Goal: Task Accomplishment & Management: Complete application form

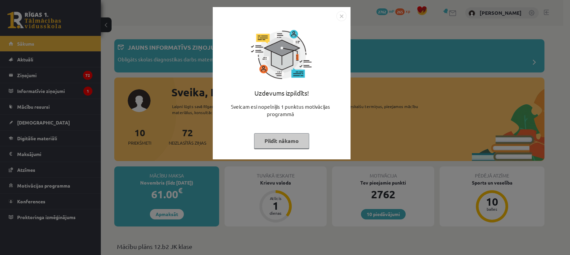
click at [290, 146] on button "Pildīt nākamo" at bounding box center [281, 140] width 55 height 15
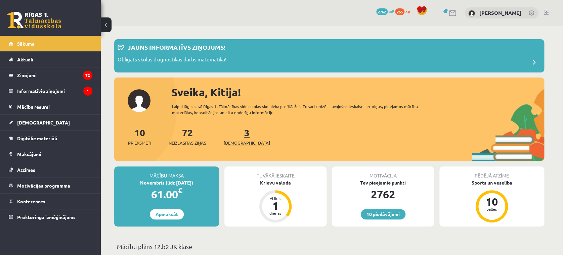
click at [236, 137] on link "3 Ieskaites" at bounding box center [247, 137] width 46 height 20
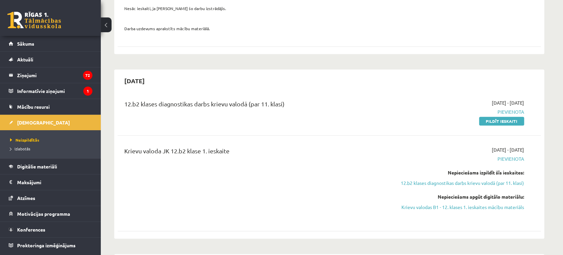
scroll to position [269, 0]
click at [504, 120] on link "Pildīt ieskaiti" at bounding box center [501, 120] width 45 height 9
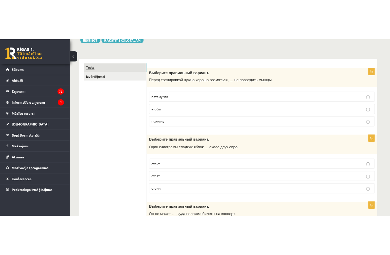
scroll to position [89, 0]
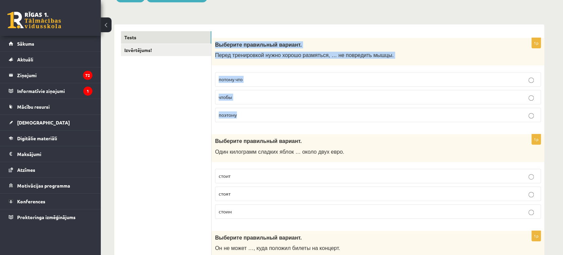
drag, startPoint x: 215, startPoint y: 43, endPoint x: 294, endPoint y: 109, distance: 103.1
click at [294, 109] on div "1p Выберите правильный вариант. Перед тренировкой нужно хорошо размяться, … не …" at bounding box center [378, 83] width 333 height 90
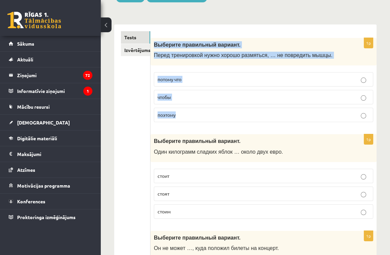
click at [230, 98] on p "чтобы" at bounding box center [264, 97] width 212 height 7
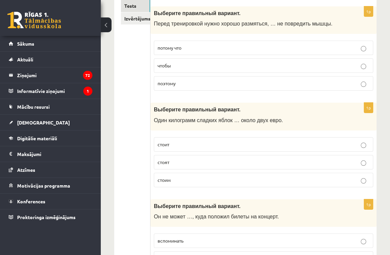
scroll to position [134, 0]
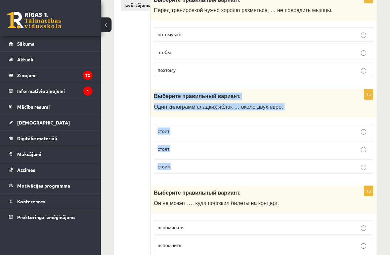
drag, startPoint x: 152, startPoint y: 95, endPoint x: 210, endPoint y: 170, distance: 95.6
click at [210, 170] on div "1p Выберите правильный вариант. Один килограмм сладких яблок … около двух евро.…" at bounding box center [264, 134] width 226 height 90
click at [188, 131] on p "стоит" at bounding box center [264, 131] width 212 height 7
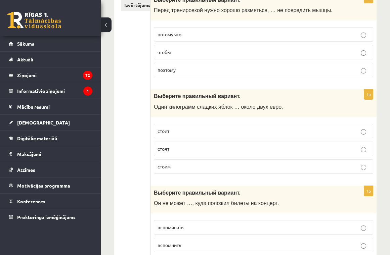
click at [225, 126] on label "стоит" at bounding box center [264, 131] width 220 height 14
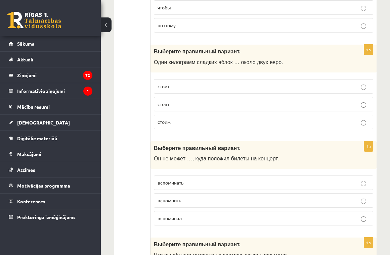
scroll to position [224, 0]
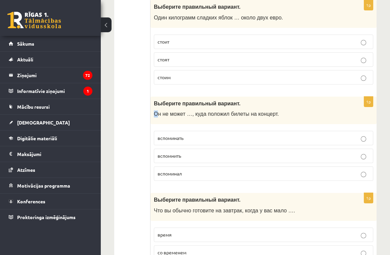
drag, startPoint x: 153, startPoint y: 113, endPoint x: 156, endPoint y: 113, distance: 3.7
click at [156, 113] on div "Выберите правильный вариант. Он не может …, куда положил билеты на концерт." at bounding box center [264, 111] width 226 height 28
drag, startPoint x: 156, startPoint y: 113, endPoint x: 146, endPoint y: 103, distance: 15.0
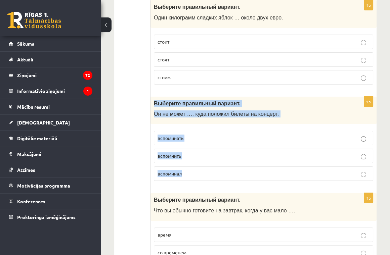
drag, startPoint x: 152, startPoint y: 102, endPoint x: 186, endPoint y: 177, distance: 82.7
click at [186, 177] on div "1p Выберите правильный вариант. Он не может …, куда положил билеты на концерт. …" at bounding box center [264, 142] width 226 height 90
click at [208, 109] on div "Выберите правильный вариант. Он не может …, куда положил билеты на концерт." at bounding box center [264, 111] width 226 height 28
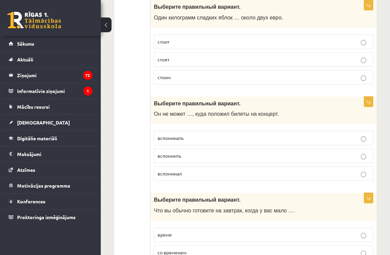
click at [185, 155] on p "вспомнить" at bounding box center [264, 156] width 212 height 7
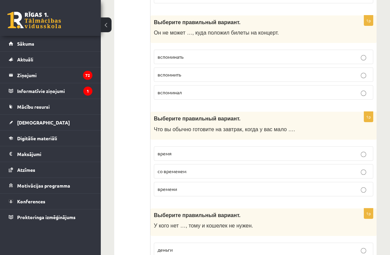
scroll to position [314, 0]
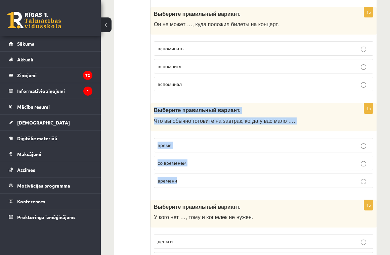
drag, startPoint x: 154, startPoint y: 109, endPoint x: 204, endPoint y: 179, distance: 86.4
click at [204, 179] on div "1p Выберите правильный вариант. Что вы обычно готовите на завтрак, когда у вас …" at bounding box center [264, 149] width 226 height 90
click at [200, 119] on span "Что вы обычно готовите на завтрак, когда у вас мало …." at bounding box center [224, 121] width 141 height 6
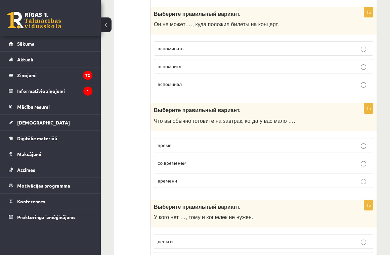
click at [197, 182] on p "времени" at bounding box center [264, 180] width 212 height 7
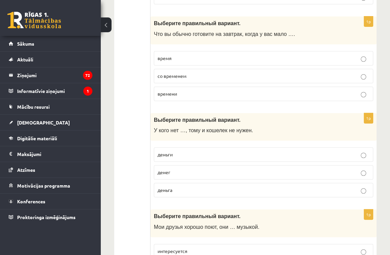
scroll to position [403, 0]
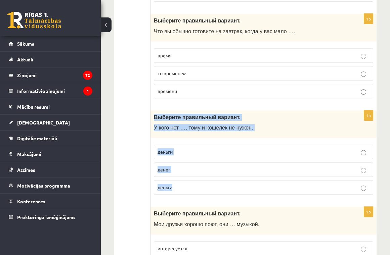
drag, startPoint x: 154, startPoint y: 114, endPoint x: 206, endPoint y: 181, distance: 84.3
click at [206, 181] on div "1p Выберите правильный вариант. У кого нет …, тому и кошелек не нужен. деньги д…" at bounding box center [264, 156] width 226 height 90
click at [237, 125] on span "У кого нет …, тому и кошелек не нужен." at bounding box center [203, 128] width 99 height 6
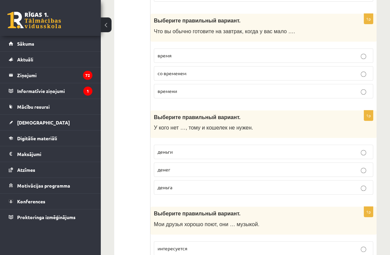
click at [177, 166] on p "денег" at bounding box center [264, 169] width 212 height 7
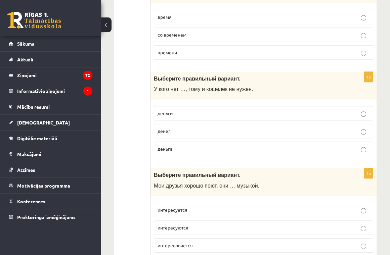
scroll to position [493, 0]
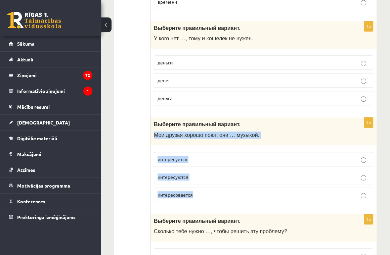
drag, startPoint x: 152, startPoint y: 131, endPoint x: 213, endPoint y: 197, distance: 89.9
click at [213, 197] on div "1p Выберите правильный вариант. Мои друзья хорошо поют, они … музыкой. интересу…" at bounding box center [264, 163] width 226 height 90
click at [204, 133] on span "Мои друзья хорошо поют, они … музыкой." at bounding box center [207, 135] width 106 height 6
click at [290, 132] on p "Мои друзья хорошо поют, они … музыкой." at bounding box center [247, 135] width 186 height 7
drag, startPoint x: 154, startPoint y: 121, endPoint x: 210, endPoint y: 187, distance: 86.6
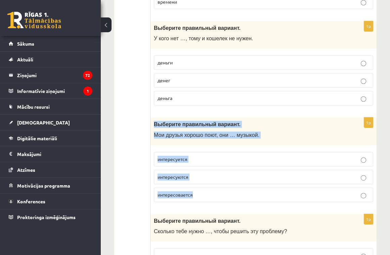
click at [210, 187] on div "1p Выберите правильный вариант. Мои друзья хорошо поют, они … музыкой. интересу…" at bounding box center [264, 163] width 226 height 90
click at [185, 133] on span "Мои друзья хорошо поют, они … музыкой." at bounding box center [207, 135] width 106 height 6
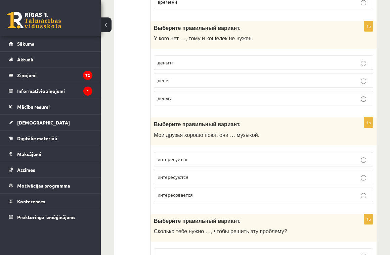
click at [200, 178] on p "интересуются" at bounding box center [264, 177] width 212 height 7
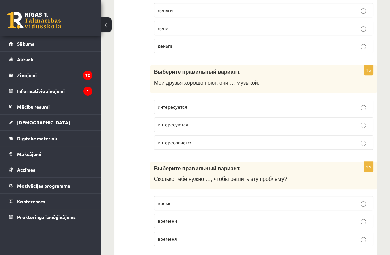
scroll to position [583, 0]
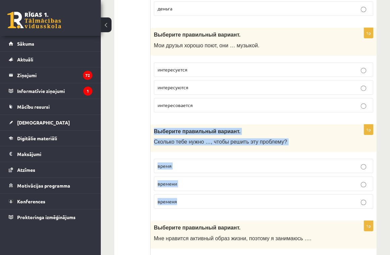
drag, startPoint x: 152, startPoint y: 128, endPoint x: 206, endPoint y: 196, distance: 86.4
click at [206, 196] on div "1p Выберите правильный вариант. Сколько тебе нужно …, чтобы решить эту проблему…" at bounding box center [264, 170] width 226 height 90
click at [217, 181] on p "времени" at bounding box center [264, 184] width 212 height 7
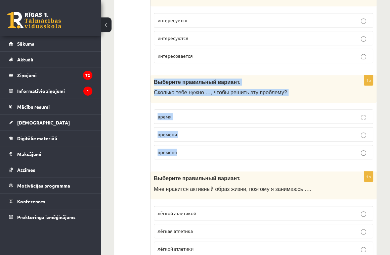
scroll to position [672, 0]
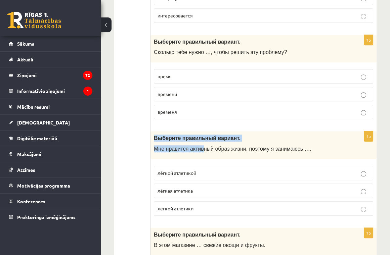
drag, startPoint x: 152, startPoint y: 136, endPoint x: 199, endPoint y: 153, distance: 49.7
click at [199, 153] on div "Выберите правильный вариант. Мне нравится активный образ жизни, поэтому я заним…" at bounding box center [264, 145] width 226 height 28
click at [167, 146] on span "Мне нравится активный образ жизни, поэтому я занимаюсь …." at bounding box center [233, 149] width 158 height 6
click at [164, 146] on span "Мне нравится активный образ жизни, поэтому я занимаюсь …." at bounding box center [233, 149] width 158 height 6
click at [168, 149] on span "Мне нравится активный образ жизни, поэтому я занимаюсь …." at bounding box center [233, 149] width 158 height 6
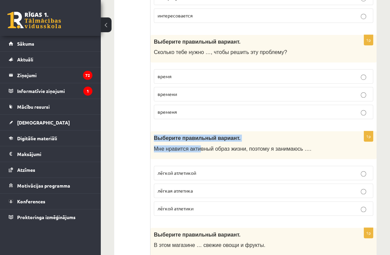
click at [179, 151] on div "Выберите правильный вариант. Мне нравится активный образ жизни, поэтому я заним…" at bounding box center [264, 145] width 226 height 28
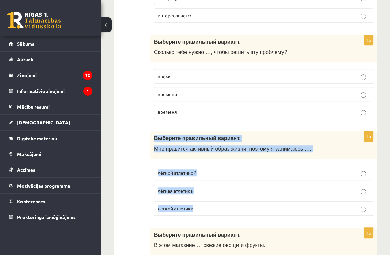
drag, startPoint x: 151, startPoint y: 136, endPoint x: 213, endPoint y: 207, distance: 94.3
click at [213, 207] on div "1p Выберите правильный вариант. Мне нравится активный образ жизни, поэтому я за…" at bounding box center [264, 176] width 226 height 90
click at [242, 146] on span "Мне нравится активный образ жизни, поэтому я занимаюсь …." at bounding box center [233, 149] width 158 height 6
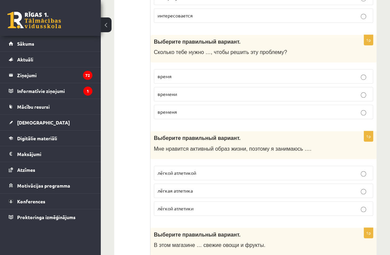
click at [209, 170] on p "лёгкой атлетикой" at bounding box center [264, 173] width 212 height 7
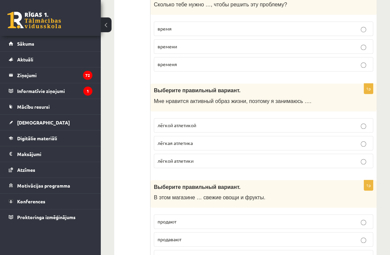
scroll to position [807, 0]
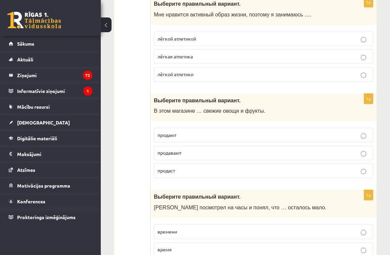
drag, startPoint x: 151, startPoint y: 95, endPoint x: 197, endPoint y: 125, distance: 54.7
drag, startPoint x: 197, startPoint y: 125, endPoint x: 145, endPoint y: 114, distance: 53.3
drag, startPoint x: 145, startPoint y: 114, endPoint x: 240, endPoint y: 110, distance: 95.9
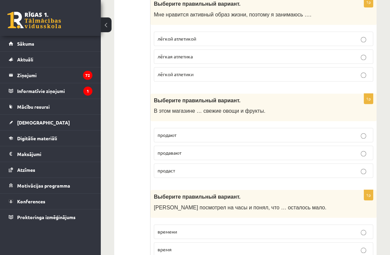
click at [240, 110] on span "В этом магазине … свежие овощи и фрукты." at bounding box center [210, 111] width 112 height 6
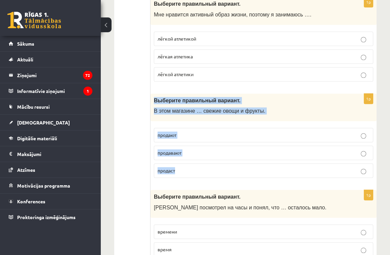
drag, startPoint x: 154, startPoint y: 100, endPoint x: 245, endPoint y: 163, distance: 111.1
click at [245, 163] on div "1p Выберите правильный вариант. В этом магазине … свежие овощи и фрукты. продаю…" at bounding box center [264, 139] width 226 height 90
click at [269, 132] on p "продают" at bounding box center [264, 135] width 212 height 7
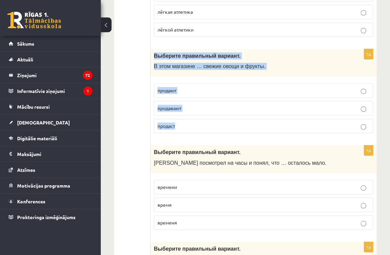
scroll to position [896, 0]
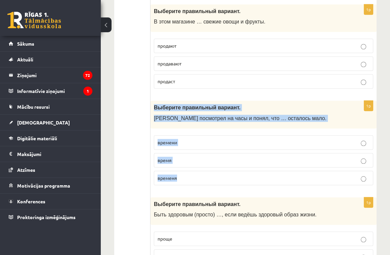
drag, startPoint x: 153, startPoint y: 104, endPoint x: 199, endPoint y: 186, distance: 93.5
click at [199, 186] on div "1p Выберите правильный вариант. Марис посмотрел на часы и понял, что … осталось…" at bounding box center [264, 146] width 226 height 90
click at [229, 120] on div "Выберите правильный вариант. Марис посмотрел на часы и понял, что … осталось ма…" at bounding box center [264, 115] width 226 height 28
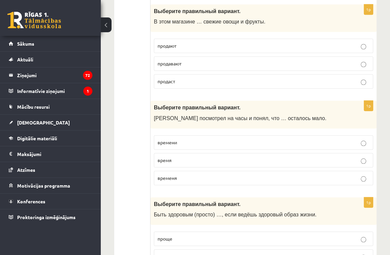
click at [221, 135] on label "времени" at bounding box center [264, 142] width 220 height 14
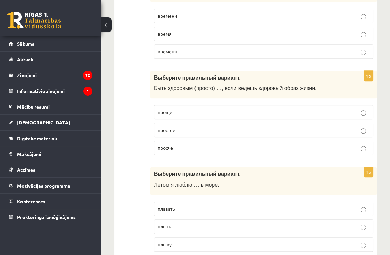
scroll to position [986, 0]
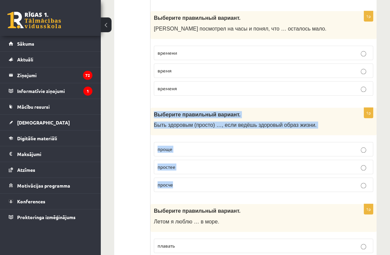
drag, startPoint x: 153, startPoint y: 108, endPoint x: 253, endPoint y: 177, distance: 121.4
click at [253, 177] on div "1p Выберите правильный вариант. Быть здоровым (просто) …, если ведёшь здоровый …" at bounding box center [264, 153] width 226 height 90
click at [212, 118] on div "Выберите правильный вариант. Быть здоровым (просто) …, если ведёшь здоровый обр…" at bounding box center [264, 122] width 226 height 28
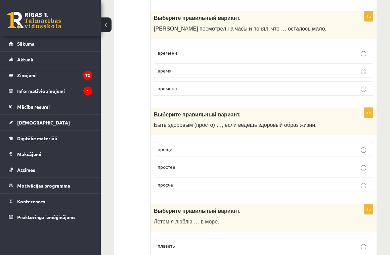
click at [192, 143] on label "проще" at bounding box center [264, 149] width 220 height 14
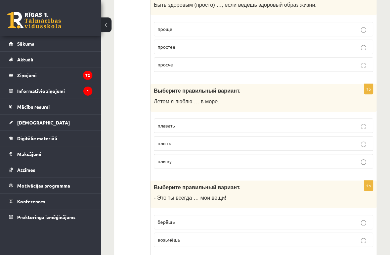
scroll to position [1120, 0]
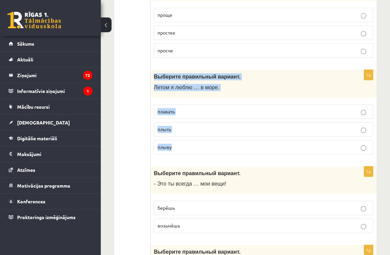
drag, startPoint x: 151, startPoint y: 71, endPoint x: 230, endPoint y: 143, distance: 106.1
click at [230, 143] on div "1p Выберите правильный вариант. Летом я люблю … в море. плавать плыть плыву" at bounding box center [264, 115] width 226 height 90
click at [286, 84] on p "Летом я люблю … в море." at bounding box center [247, 87] width 186 height 7
click at [279, 74] on p "Выберите правильный вариант." at bounding box center [247, 76] width 186 height 7
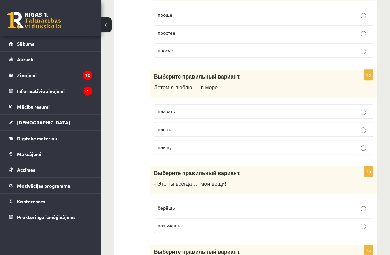
click at [202, 109] on p "плавать" at bounding box center [264, 111] width 212 height 7
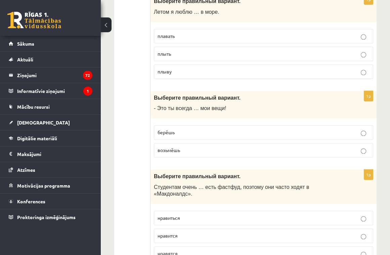
scroll to position [1210, 0]
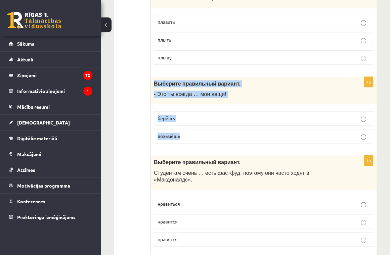
drag, startPoint x: 154, startPoint y: 79, endPoint x: 221, endPoint y: 128, distance: 83.0
click at [221, 128] on div "1p Выберите правильный вариант. - Это ты всегда … мои вещи! берёшь возьмёшь" at bounding box center [264, 113] width 226 height 72
click at [268, 77] on div "Выберите правильный вариант. - Это ты всегда … мои вещи!" at bounding box center [264, 91] width 226 height 28
click at [212, 115] on p "берёшь" at bounding box center [264, 118] width 212 height 7
click at [238, 83] on p "Выберите правильный вариант." at bounding box center [247, 83] width 186 height 7
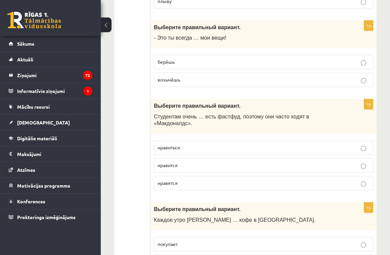
scroll to position [1300, 0]
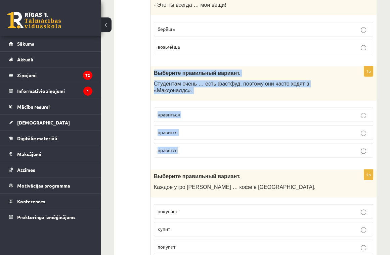
drag, startPoint x: 154, startPoint y: 67, endPoint x: 210, endPoint y: 140, distance: 91.5
click at [210, 140] on div "1p Выберите правильный вариант. Студентам очень … есть фастфуд, поэтому они час…" at bounding box center [264, 114] width 226 height 97
click at [262, 81] on span "Студентам очень … есть фастфуд, поэтому они часто ходят в «Макдоналдс»." at bounding box center [232, 87] width 156 height 13
click at [264, 81] on span "Студентам очень … есть фастфуд, поэтому они часто ходят в «Макдоналдс»." at bounding box center [232, 87] width 156 height 13
click at [274, 83] on p "Студентам очень … есть фастфуд, поэтому они часто ходят в «Макдоналдс»." at bounding box center [247, 87] width 186 height 14
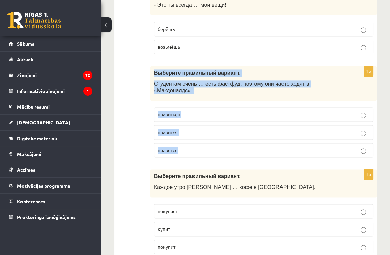
click at [276, 81] on span "Студентам очень … есть фастфуд, поэтому они часто ходят в «Макдоналдс»." at bounding box center [232, 87] width 156 height 13
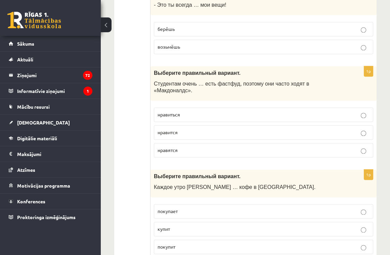
click at [173, 129] on span "нравится" at bounding box center [168, 132] width 20 height 6
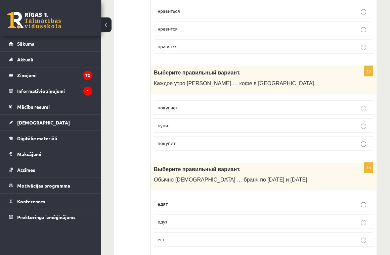
scroll to position [1389, 0]
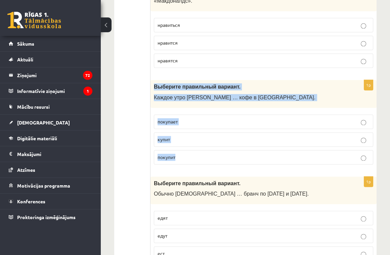
drag, startPoint x: 153, startPoint y: 73, endPoint x: 210, endPoint y: 147, distance: 92.8
click at [210, 147] on div "1p Выберите правильный вариант. Каждое утро Анна … кофе в киоске. покупает купи…" at bounding box center [264, 125] width 226 height 90
click at [213, 118] on p "покупает" at bounding box center [264, 121] width 212 height 7
click at [220, 84] on span "Выберите правильный вариант." at bounding box center [197, 87] width 87 height 6
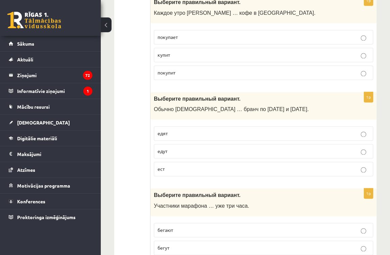
scroll to position [1479, 0]
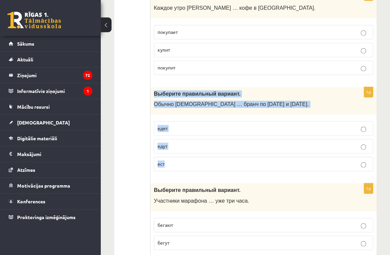
drag, startPoint x: 153, startPoint y: 81, endPoint x: 223, endPoint y: 152, distance: 99.8
click at [223, 152] on div "1p Выберите правильный вариант. Обычно англичане … бранч по субботам и воскресе…" at bounding box center [264, 132] width 226 height 90
click at [175, 91] on span "Выберите правильный вариант." at bounding box center [197, 94] width 87 height 6
click at [182, 102] on span "Обычно англичане … бранч по субботам и воскресеньям." at bounding box center [231, 105] width 155 height 6
click at [186, 102] on span "Обычно англичане … бранч по субботам и воскресеньям." at bounding box center [231, 105] width 155 height 6
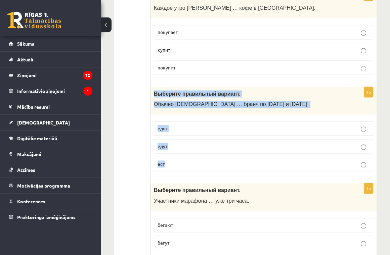
click at [186, 102] on span "Обычно англичане … бранч по субботам и воскресеньям." at bounding box center [231, 105] width 155 height 6
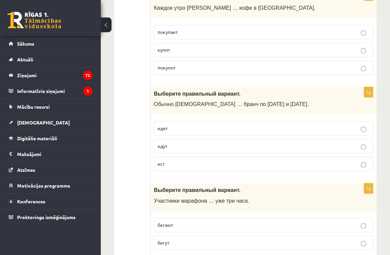
click at [176, 125] on p "едят" at bounding box center [264, 128] width 212 height 7
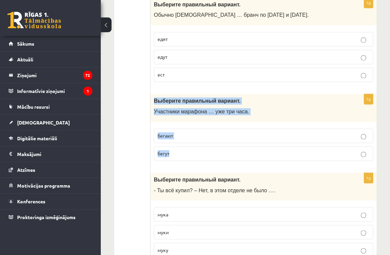
drag, startPoint x: 152, startPoint y: 90, endPoint x: 210, endPoint y: 140, distance: 76.8
click at [210, 140] on div "1p Выберите правильный вариант. Участники марафона … уже три часа. бегают бегут" at bounding box center [264, 130] width 226 height 72
click at [222, 109] on span "Участники марафона … уже три часа." at bounding box center [201, 112] width 95 height 6
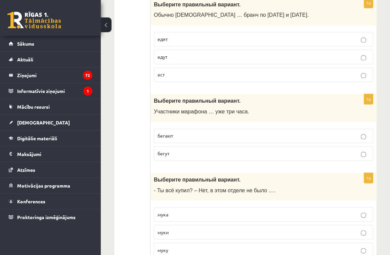
click at [178, 150] on p "бегут" at bounding box center [264, 153] width 212 height 7
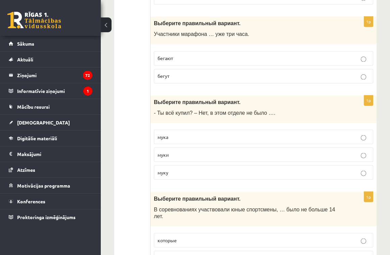
scroll to position [1658, 0]
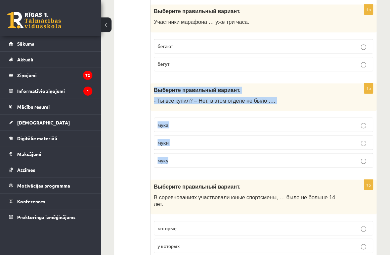
drag, startPoint x: 153, startPoint y: 78, endPoint x: 218, endPoint y: 148, distance: 95.6
click at [218, 148] on div "1p Выберите правильный вариант. - Ты всё купил? – Нет, в этом отделе не было ….…" at bounding box center [264, 128] width 226 height 90
click at [280, 97] on p "- Ты всё купил? – Нет, в этом отделе не было …." at bounding box center [247, 100] width 186 height 7
click at [250, 98] on span "- Ты всё купил? – Нет, в этом отделе не было …." at bounding box center [215, 101] width 122 height 6
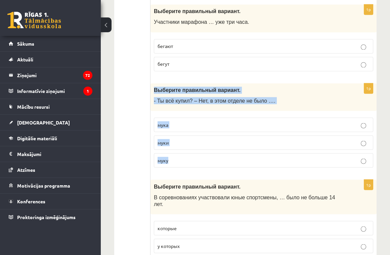
click at [207, 98] on span "- Ты всё купил? – Нет, в этом отделе не было …." at bounding box center [215, 101] width 122 height 6
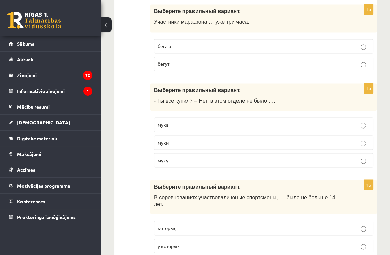
click at [186, 139] on p "муки" at bounding box center [264, 142] width 212 height 7
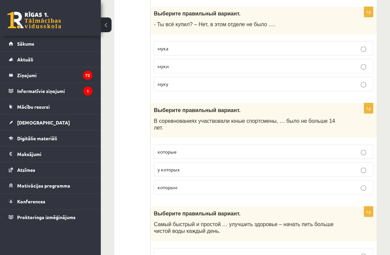
scroll to position [1748, 0]
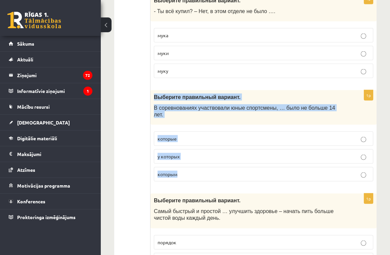
drag, startPoint x: 154, startPoint y: 84, endPoint x: 208, endPoint y: 155, distance: 89.8
click at [208, 155] on div "1p Выберите правильный вариант. В соревнованиях участвовали юные спортсмены, … …" at bounding box center [264, 138] width 226 height 97
click at [172, 105] on span "В соревнованиях участвовали юные спортсмены, … было не больше 14 лет." at bounding box center [245, 111] width 182 height 13
click at [189, 104] on div "Выберите правильный вариант. В соревнованиях участвовали юные спортсмены, … был…" at bounding box center [264, 107] width 226 height 35
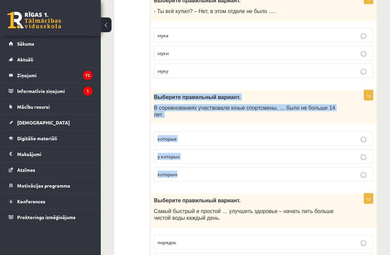
click at [190, 105] on span "В соревнованиях участвовали юные спортсмены, … было не больше 14 лет." at bounding box center [245, 111] width 182 height 13
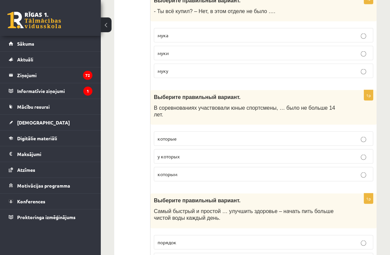
click at [183, 153] on p "у которых" at bounding box center [264, 156] width 212 height 7
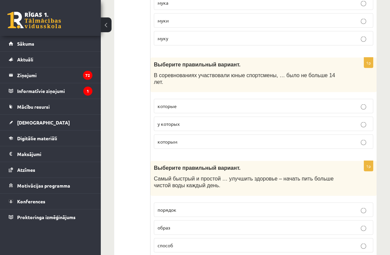
scroll to position [1837, 0]
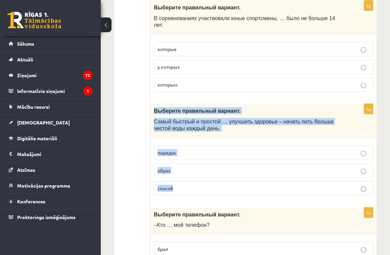
drag, startPoint x: 153, startPoint y: 92, endPoint x: 208, endPoint y: 167, distance: 92.4
click at [208, 167] on div "1p Выберите правильный вариант. Самый быстрый и простой … улучшить здоровье – н…" at bounding box center [264, 152] width 226 height 97
click at [234, 108] on p "Выберите правильный вариант." at bounding box center [247, 111] width 186 height 7
click at [223, 104] on div "Выберите правильный вариант. Самый быстрый и простой … улучшить здоровье – нача…" at bounding box center [264, 121] width 226 height 35
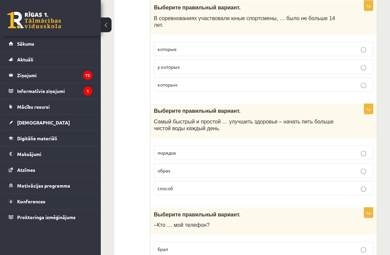
click at [194, 185] on p "способ" at bounding box center [264, 188] width 212 height 7
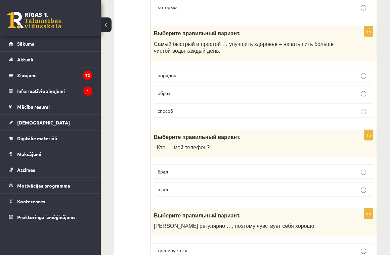
scroll to position [1927, 0]
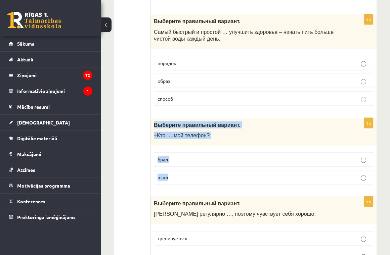
drag, startPoint x: 153, startPoint y: 105, endPoint x: 183, endPoint y: 153, distance: 57.1
click at [183, 153] on div "1p Выберите правильный вариант. –Кто … мой телефон? брал взял" at bounding box center [264, 154] width 226 height 72
click at [257, 132] on p "–Кто … мой телефон?" at bounding box center [247, 135] width 186 height 7
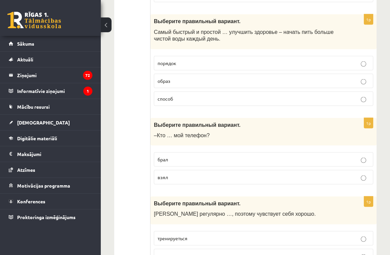
click at [183, 174] on p "взял" at bounding box center [264, 177] width 212 height 7
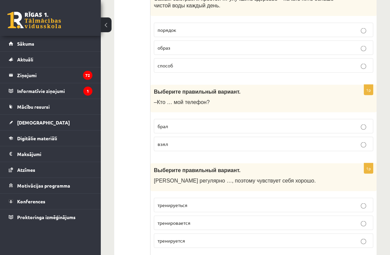
scroll to position [2017, 0]
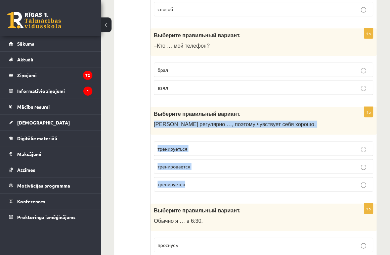
drag, startPoint x: 154, startPoint y: 105, endPoint x: 233, endPoint y: 164, distance: 98.9
click at [233, 164] on div "1p Выберите правильный вариант. Марис регулярно …, поэтому чувствует себя хорош…" at bounding box center [264, 152] width 226 height 90
click at [224, 122] on span "Марис регулярно …, поэтому чувствует себя хорошо." at bounding box center [235, 125] width 162 height 6
click at [192, 177] on label "тренируется" at bounding box center [264, 184] width 220 height 14
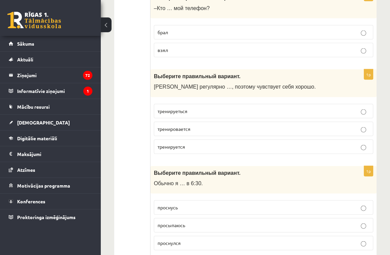
scroll to position [2106, 0]
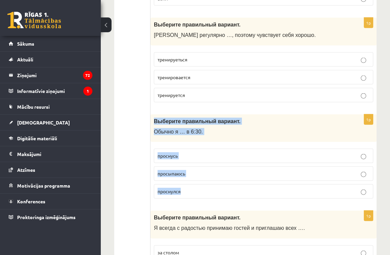
drag, startPoint x: 152, startPoint y: 100, endPoint x: 205, endPoint y: 172, distance: 89.6
click at [205, 172] on div "1p Выберите правильный вариант. Обычно я … в 6:30. проснусь просыпаюсь проснулся" at bounding box center [264, 160] width 226 height 90
click at [242, 118] on p "Выберите правильный вариант." at bounding box center [247, 121] width 186 height 7
click at [194, 170] on p "просыпаюсь" at bounding box center [264, 173] width 212 height 7
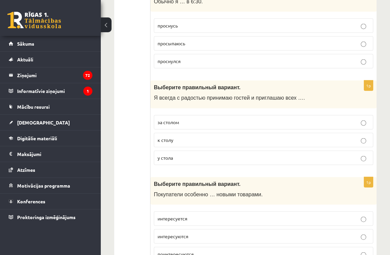
scroll to position [2241, 0]
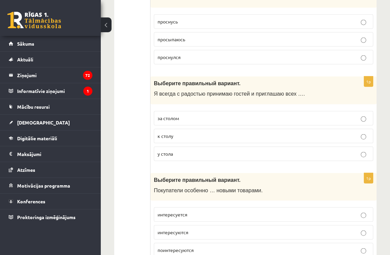
drag, startPoint x: 150, startPoint y: 63, endPoint x: 214, endPoint y: 98, distance: 73.0
drag, startPoint x: 140, startPoint y: 68, endPoint x: 237, endPoint y: 75, distance: 96.8
click at [237, 91] on span "Я всегда с радостью принимаю гостей и приглашаю всех …." at bounding box center [229, 94] width 151 height 6
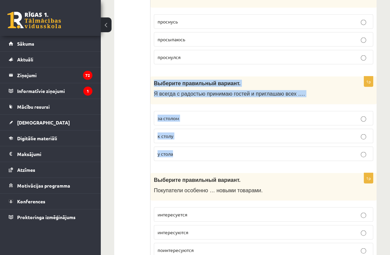
drag, startPoint x: 154, startPoint y: 63, endPoint x: 192, endPoint y: 130, distance: 76.5
click at [192, 130] on div "1p Выберите правильный вариант. Я всегда с радостью принимаю гостей и приглашаю…" at bounding box center [264, 122] width 226 height 90
click at [195, 133] on p "к столу" at bounding box center [264, 136] width 212 height 7
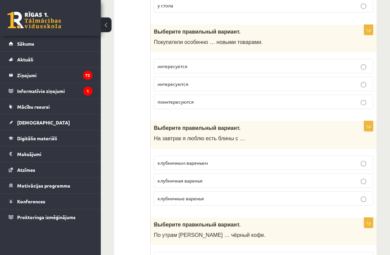
scroll to position [2375, 0]
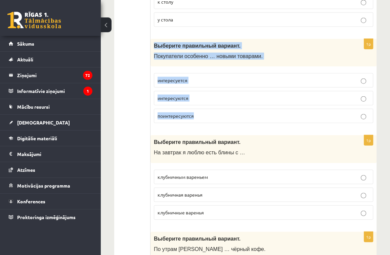
drag, startPoint x: 154, startPoint y: 25, endPoint x: 211, endPoint y: 96, distance: 91.3
click at [212, 96] on div "1p Выберите правильный вариант. Покупатели особенно … новыми товарами. интересу…" at bounding box center [264, 84] width 226 height 90
click at [198, 77] on p "интересуется" at bounding box center [264, 80] width 212 height 7
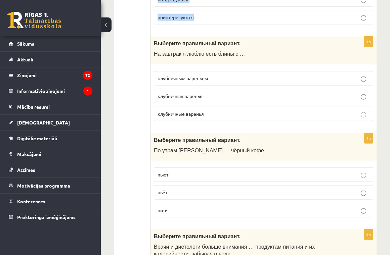
scroll to position [2420, 0]
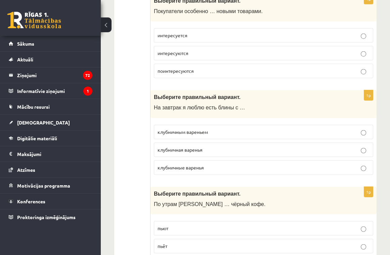
click at [181, 129] on span "клубничным вареньем" at bounding box center [183, 132] width 50 height 6
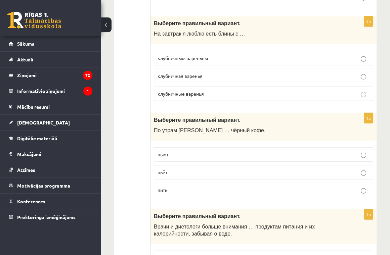
scroll to position [2510, 0]
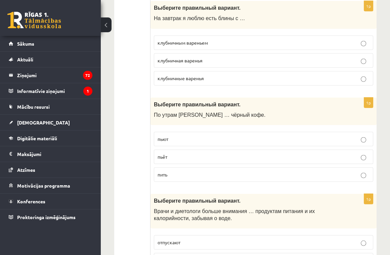
click at [186, 154] on p "пьёт" at bounding box center [264, 157] width 212 height 7
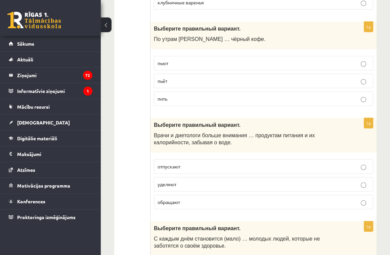
scroll to position [2600, 0]
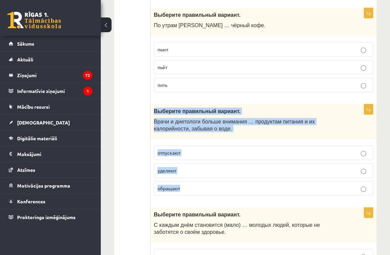
drag, startPoint x: 153, startPoint y: 89, endPoint x: 197, endPoint y: 166, distance: 89.3
click at [197, 167] on div "1p Выберите правильный вариант. Врачи и диетологи больше внимания … продуктам п…" at bounding box center [264, 153] width 226 height 97
click at [197, 167] on p "уделяют" at bounding box center [264, 170] width 212 height 7
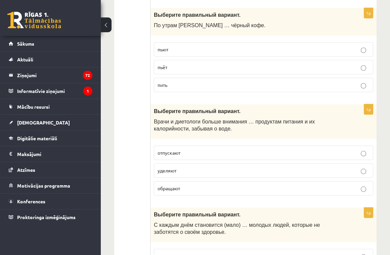
drag, startPoint x: 140, startPoint y: 144, endPoint x: 144, endPoint y: 143, distance: 4.6
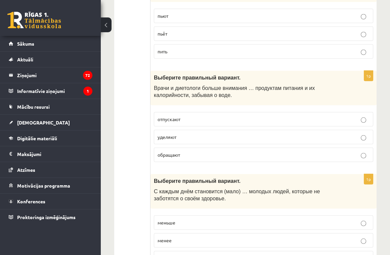
scroll to position [2648, 0]
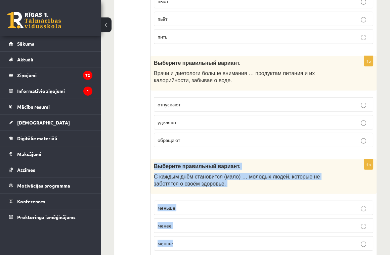
drag, startPoint x: 153, startPoint y: 144, endPoint x: 211, endPoint y: 217, distance: 93.1
click at [211, 217] on div "1p Выберите правильный вариант. С каждым днём становится (мало) … молодых людей…" at bounding box center [264, 208] width 226 height 97
click at [186, 174] on span "С каждым днём становится (мало) … молодых людей, которые не заботятся о своём з…" at bounding box center [237, 180] width 166 height 13
click at [197, 173] on p "С каждым днём становится (мало) … молодых людей, которые не заботятся о своём з…" at bounding box center [247, 180] width 186 height 14
click at [209, 174] on span "С каждым днём становится (мало) … молодых людей, которые не заботятся о своём з…" at bounding box center [237, 180] width 166 height 13
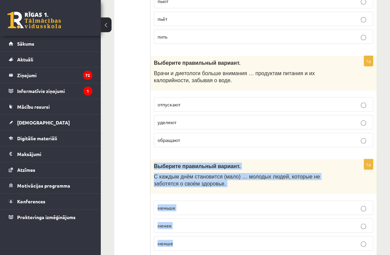
click at [196, 174] on span "С каждым днём становится (мало) … молодых людей, которые не заботятся о своём з…" at bounding box center [237, 180] width 166 height 13
click at [152, 164] on div "Выберите правильный вариант. С каждым днём становится (мало) … молодых людей, к…" at bounding box center [264, 177] width 226 height 35
click at [165, 174] on span "С каждым днём становится (мало) … молодых людей, которые не заботятся о своём з…" at bounding box center [237, 180] width 166 height 13
click at [187, 160] on div "Выберите правильный вариант. С каждым днём становится (мало) … молодых людей, к…" at bounding box center [264, 177] width 226 height 35
click at [184, 164] on span "Выберите правильный вариант." at bounding box center [197, 167] width 87 height 6
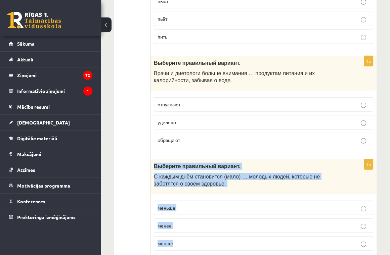
click at [205, 160] on div "Выберите правильный вариант. С каждым днём становится (мало) … молодых людей, к…" at bounding box center [264, 177] width 226 height 35
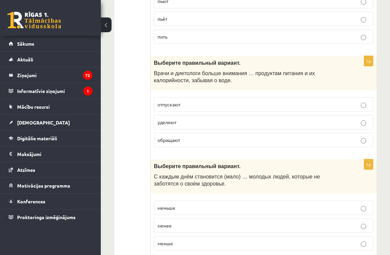
click at [192, 205] on p "меньше" at bounding box center [264, 208] width 212 height 7
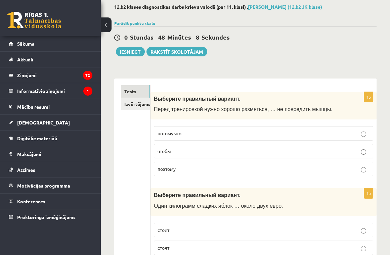
scroll to position [0, 0]
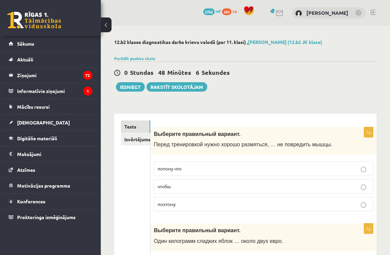
click at [130, 85] on button "Iesniegt" at bounding box center [130, 86] width 29 height 9
click at [141, 138] on link "Izvērtējums!" at bounding box center [136, 139] width 30 height 12
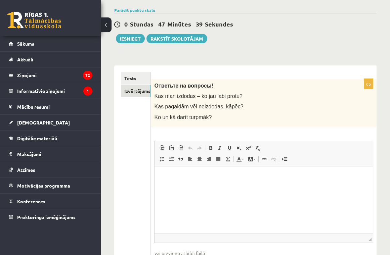
scroll to position [5, 0]
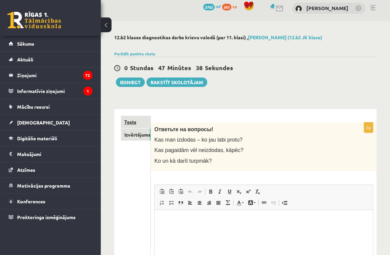
click at [138, 117] on link "Tests" at bounding box center [136, 122] width 30 height 12
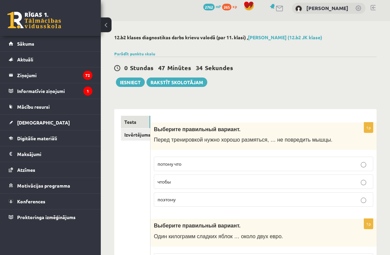
click at [142, 76] on div "0 Stundas 47 Minūtes 34 Sekundes Ieskaite saglabāta! Iesniegt Rakstīt skolotājam" at bounding box center [245, 72] width 263 height 30
click at [138, 78] on button "Iesniegt" at bounding box center [130, 82] width 29 height 9
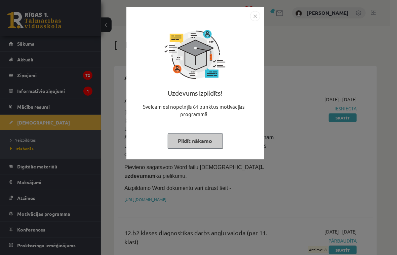
click at [204, 143] on button "Pildīt nākamo" at bounding box center [195, 140] width 55 height 15
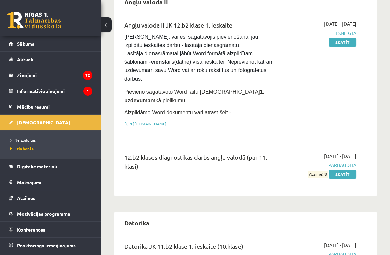
scroll to position [89, 0]
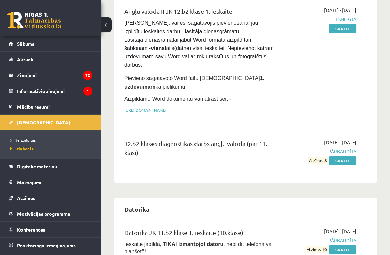
click at [25, 116] on link "[DEMOGRAPHIC_DATA]" at bounding box center [51, 122] width 84 height 15
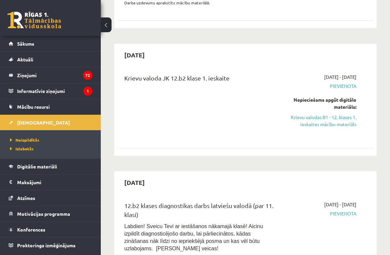
scroll to position [314, 0]
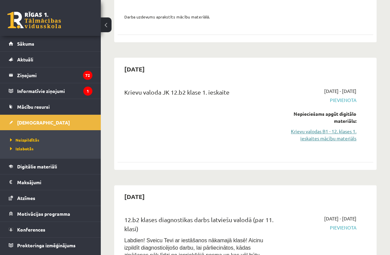
click at [335, 134] on link "Krievu valodas B1 - 12. klases 1. ieskaites mācību materiāls" at bounding box center [321, 135] width 71 height 14
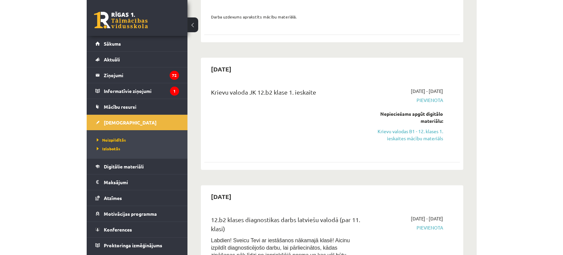
scroll to position [283, 0]
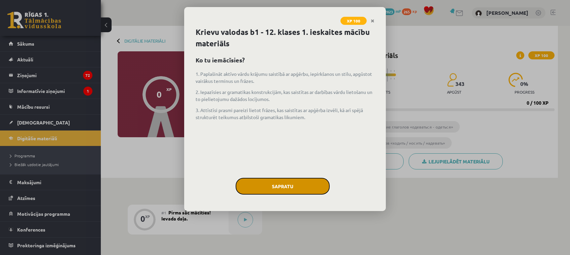
click at [287, 186] on button "Sapratu" at bounding box center [283, 186] width 94 height 17
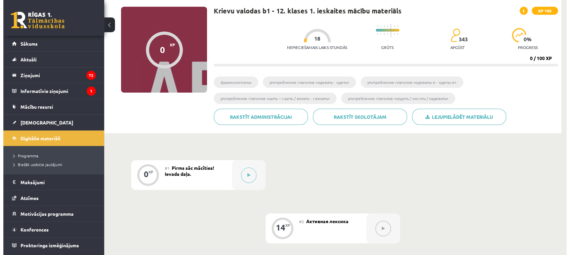
scroll to position [89, 0]
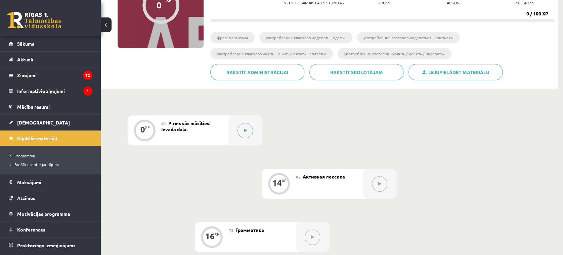
click at [245, 130] on icon at bounding box center [245, 131] width 3 height 4
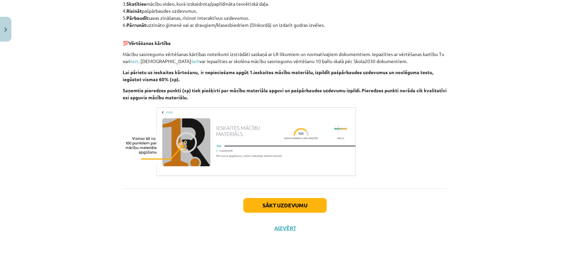
scroll to position [386, 0]
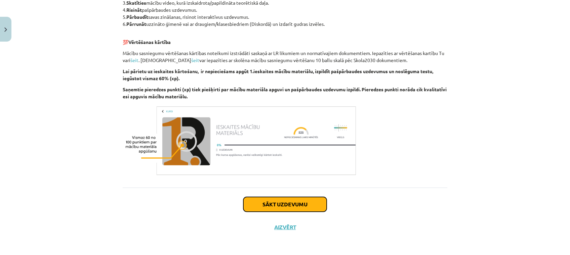
click at [301, 198] on button "Sākt uzdevumu" at bounding box center [284, 204] width 83 height 15
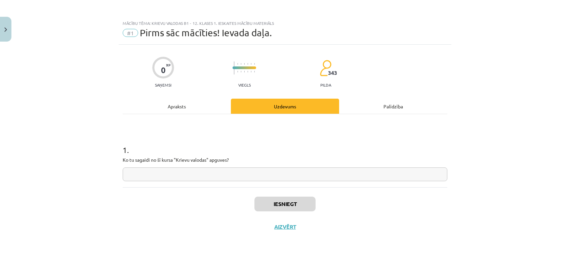
click at [257, 169] on input "text" at bounding box center [285, 175] width 325 height 14
type input "*"
click at [301, 197] on button "Iesniegt" at bounding box center [284, 204] width 61 height 15
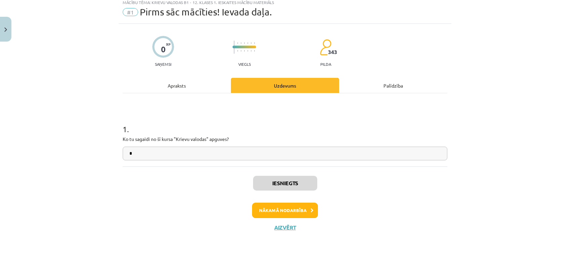
scroll to position [21, 0]
click at [294, 207] on button "Nākamā nodarbība" at bounding box center [285, 210] width 66 height 15
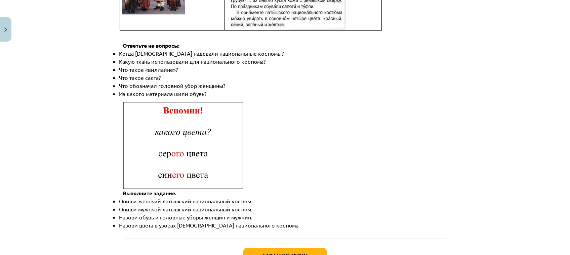
scroll to position [981, 0]
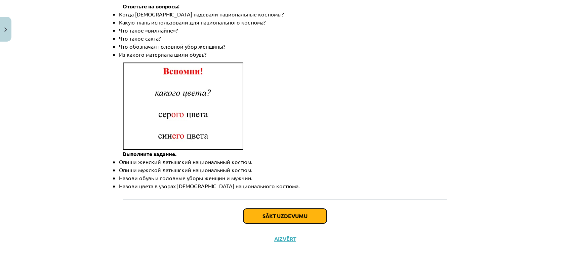
click at [285, 209] on button "Sākt uzdevumu" at bounding box center [284, 216] width 83 height 15
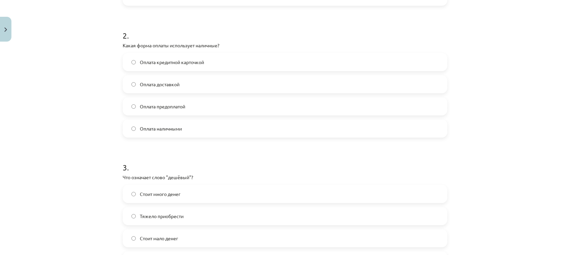
scroll to position [285, 0]
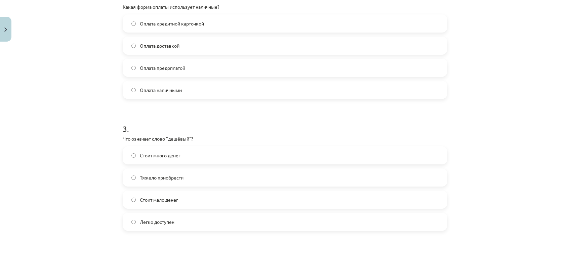
click at [169, 156] on span "Стоит много денег" at bounding box center [160, 155] width 41 height 7
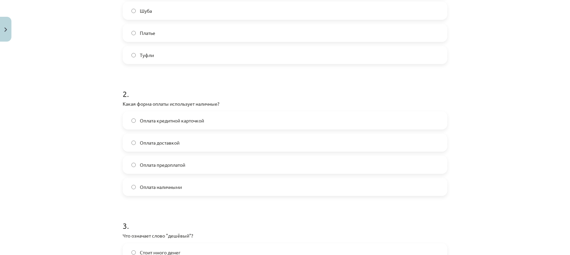
scroll to position [196, 0]
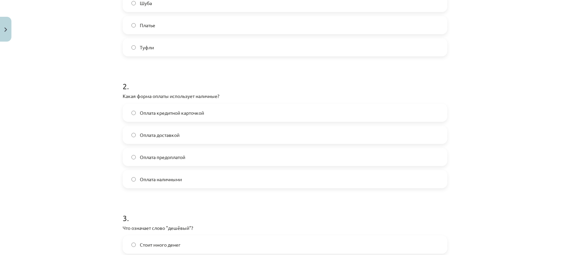
click at [186, 182] on label "Оплата наличными" at bounding box center [284, 179] width 323 height 17
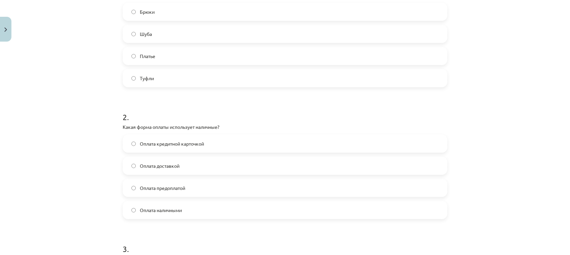
scroll to position [151, 0]
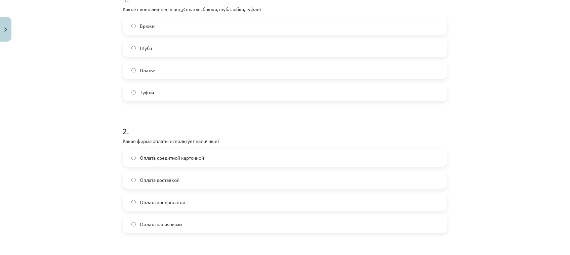
click at [162, 98] on label "Туфли" at bounding box center [284, 92] width 323 height 17
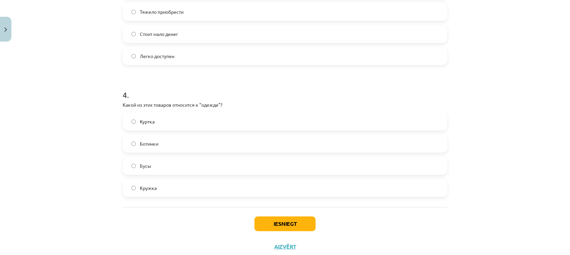
scroll to position [465, 0]
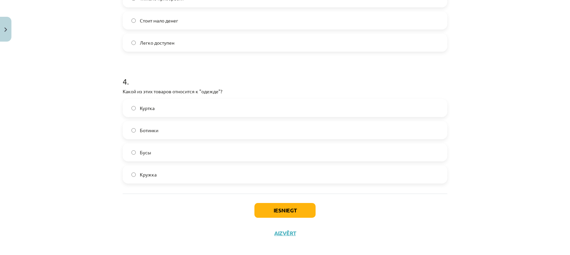
click at [159, 107] on label "Куртка" at bounding box center [284, 108] width 323 height 17
click at [280, 211] on button "Iesniegt" at bounding box center [284, 210] width 61 height 15
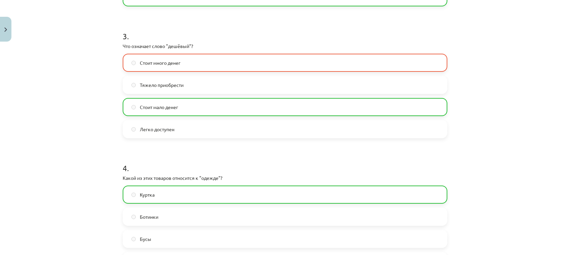
scroll to position [492, 0]
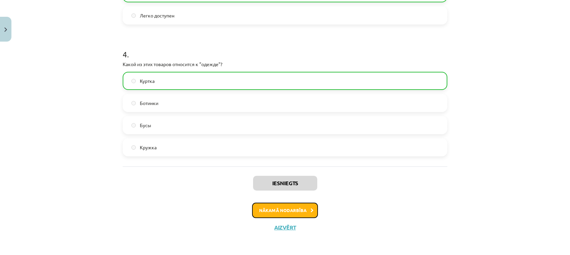
click at [284, 211] on button "Nākamā nodarbība" at bounding box center [285, 210] width 66 height 15
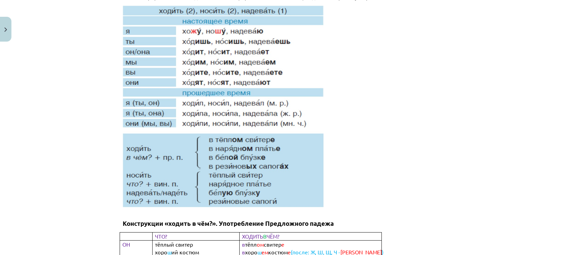
scroll to position [16, 0]
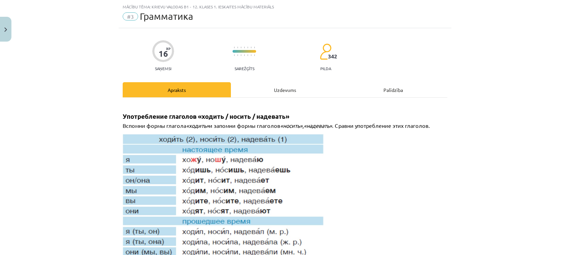
click at [285, 93] on div "Uzdevums" at bounding box center [285, 89] width 108 height 15
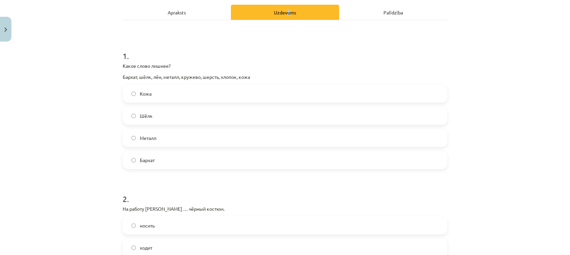
scroll to position [106, 0]
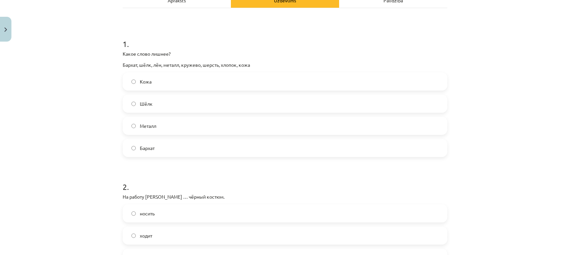
click at [165, 126] on label "Металл" at bounding box center [284, 126] width 323 height 17
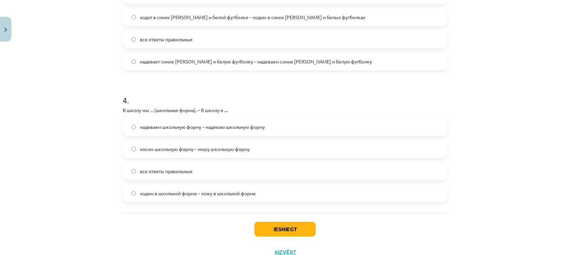
scroll to position [465, 0]
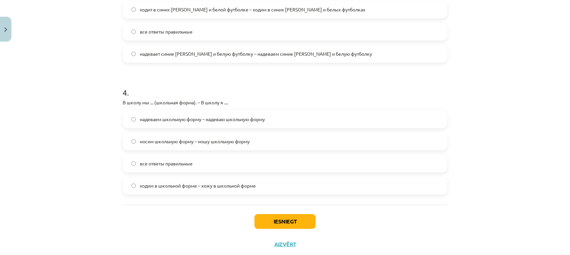
click at [186, 187] on span "ходим в школьной форме – хожу в школьной форме" at bounding box center [198, 186] width 116 height 7
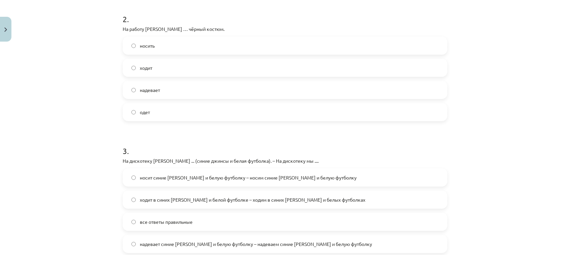
scroll to position [285, 0]
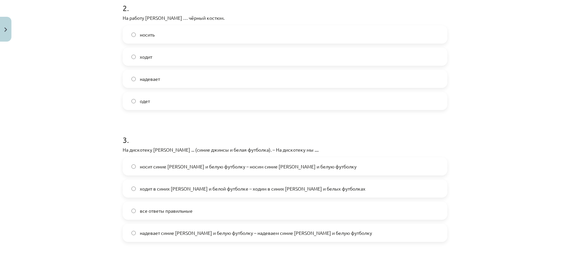
click at [179, 188] on span "ходит в синих джинсах и белой футболке – ходим в синих джинсах и белых футболках" at bounding box center [253, 189] width 226 height 7
click at [148, 77] on span "надевает" at bounding box center [150, 79] width 20 height 7
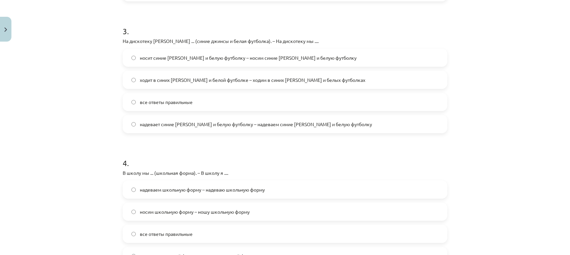
scroll to position [465, 0]
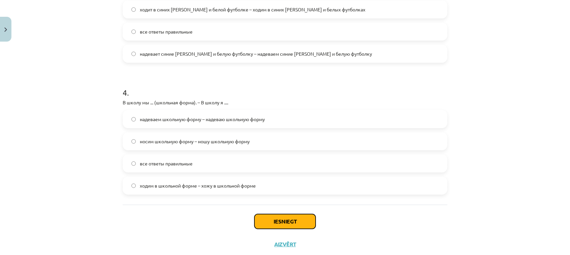
click at [290, 215] on button "Iesniegt" at bounding box center [284, 221] width 61 height 15
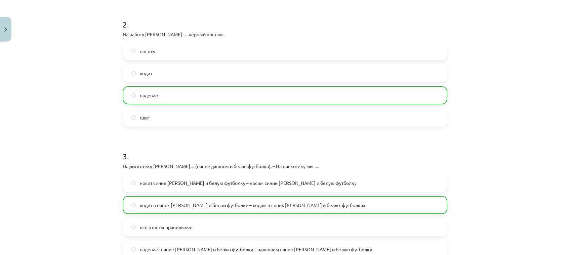
scroll to position [503, 0]
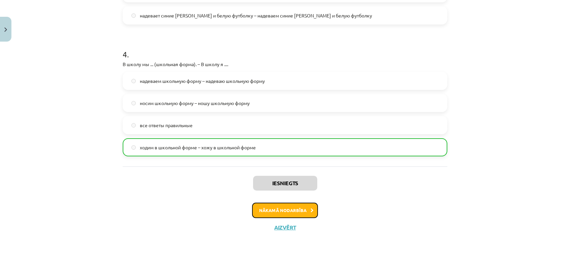
click at [262, 212] on button "Nākamā nodarbība" at bounding box center [285, 210] width 66 height 15
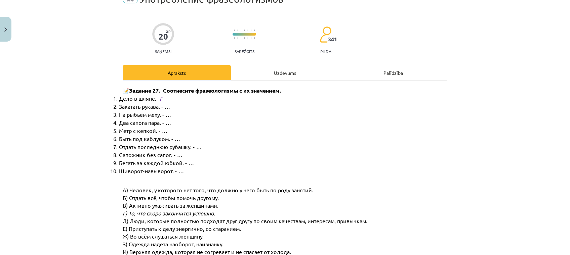
scroll to position [16, 0]
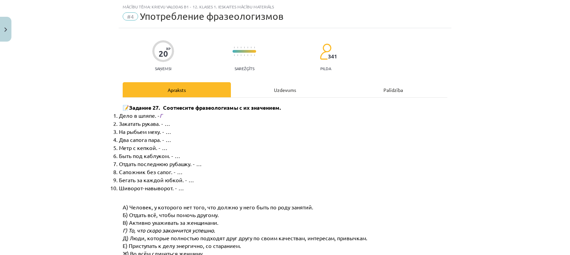
click at [288, 89] on div "Uzdevums" at bounding box center [285, 89] width 108 height 15
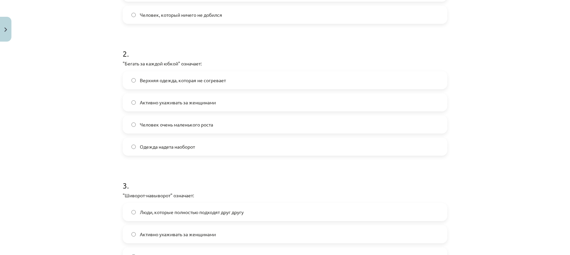
scroll to position [196, 0]
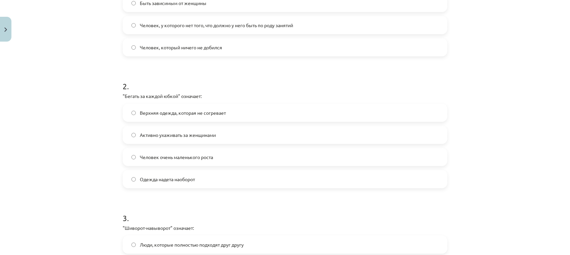
click at [166, 137] on span "Активно ухаживать за женщинами" at bounding box center [178, 135] width 76 height 7
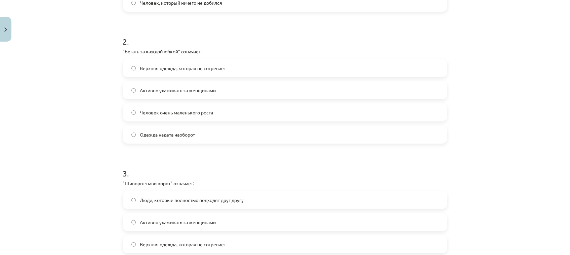
scroll to position [285, 0]
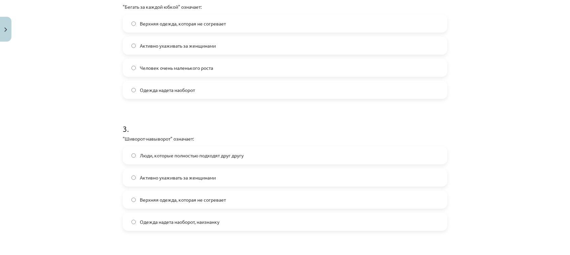
click at [190, 226] on label "Одежда надета наоборот, наизнанку" at bounding box center [284, 222] width 323 height 17
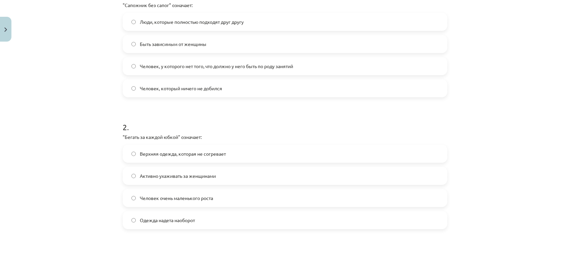
scroll to position [106, 0]
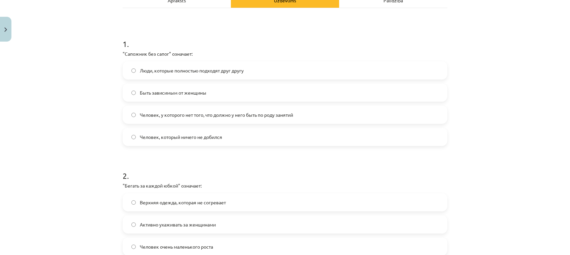
click at [258, 116] on span "Человек, у которого нет того, что должно у него быть по роду занятий" at bounding box center [216, 115] width 153 height 7
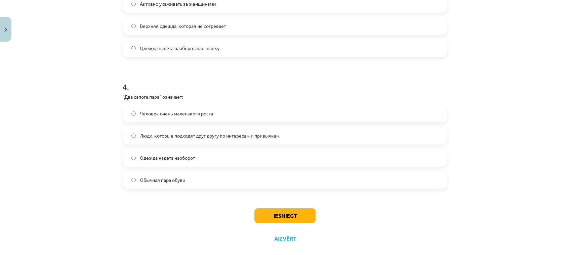
scroll to position [465, 0]
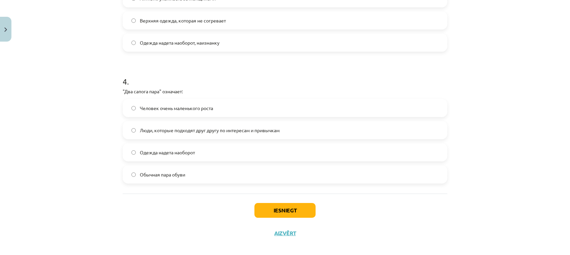
click at [167, 129] on span "Люди, которые подходят друг другу по интересам и привычкам" at bounding box center [210, 130] width 140 height 7
click at [273, 209] on button "Iesniegt" at bounding box center [284, 210] width 61 height 15
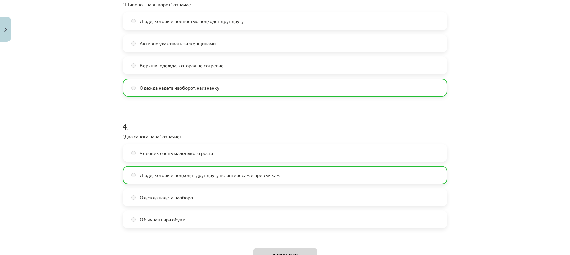
scroll to position [492, 0]
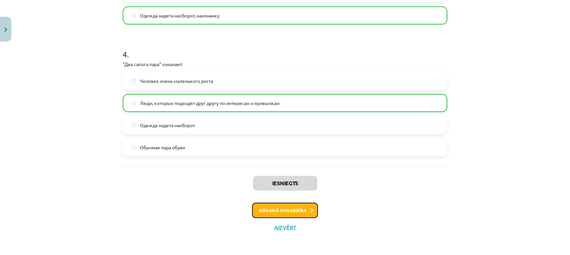
click at [303, 209] on button "Nākamā nodarbība" at bounding box center [285, 210] width 66 height 15
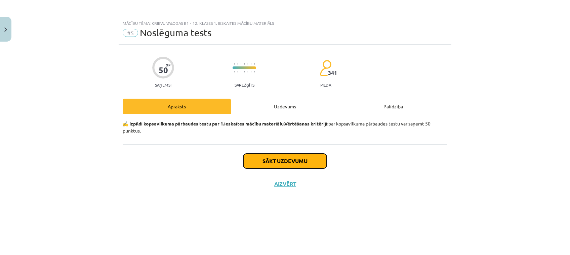
click at [285, 159] on button "Sākt uzdevumu" at bounding box center [284, 161] width 83 height 15
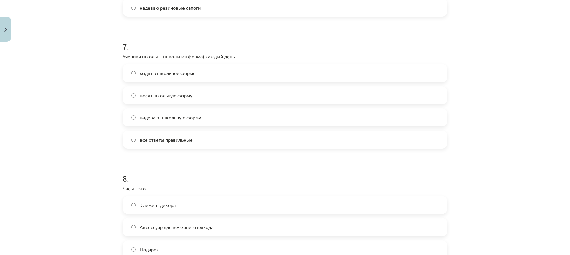
scroll to position [941, 0]
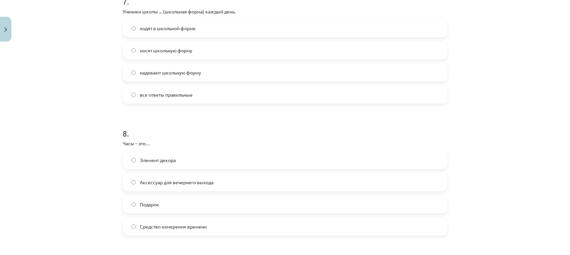
click at [170, 229] on span "Средство измерения времени" at bounding box center [173, 227] width 67 height 7
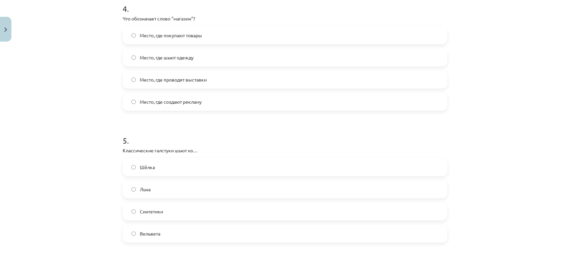
scroll to position [448, 0]
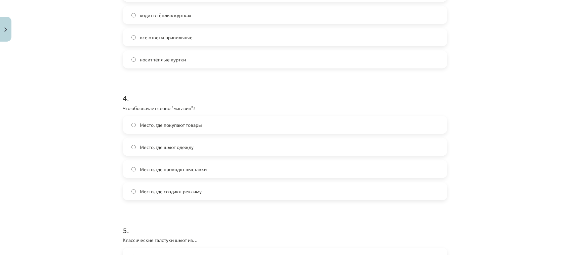
click at [170, 124] on span "Место, где покупают товары" at bounding box center [171, 125] width 62 height 7
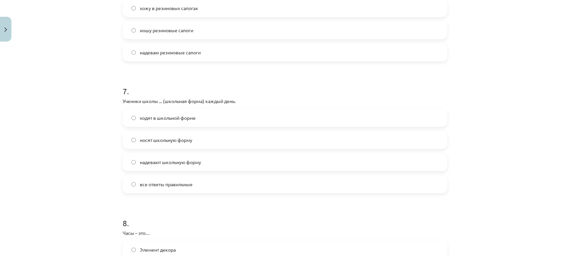
scroll to position [762, 0]
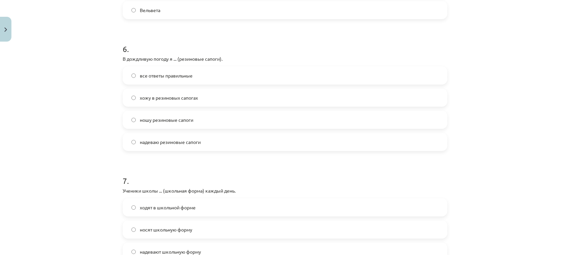
click at [161, 140] on span "надеваю резиновые сапоги" at bounding box center [170, 142] width 61 height 7
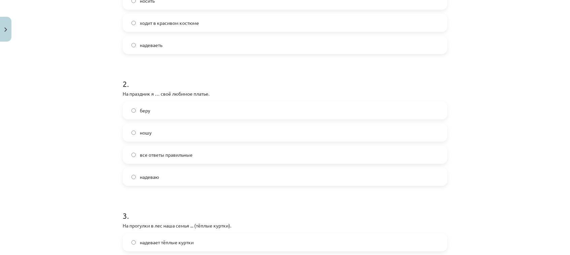
scroll to position [179, 0]
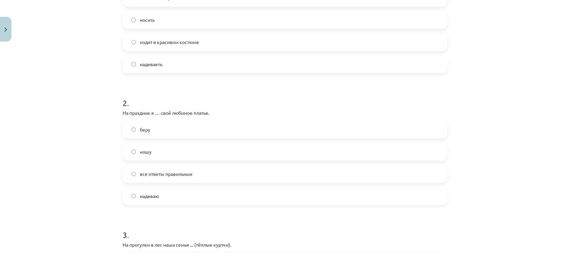
click at [154, 194] on span "надеваю" at bounding box center [149, 196] width 19 height 7
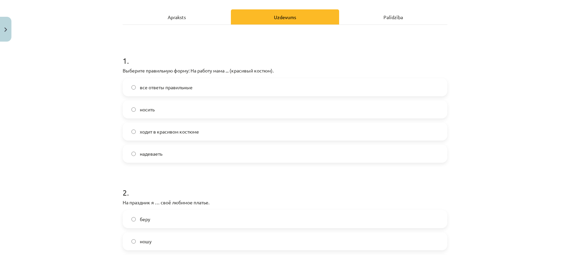
click at [162, 131] on span "ходит в красивом костюме" at bounding box center [169, 131] width 59 height 7
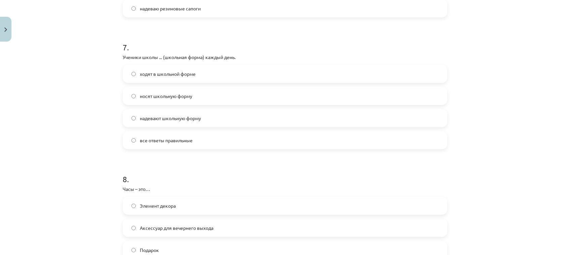
scroll to position [896, 0]
click at [159, 65] on label "ходят в школьной форме" at bounding box center [284, 73] width 323 height 17
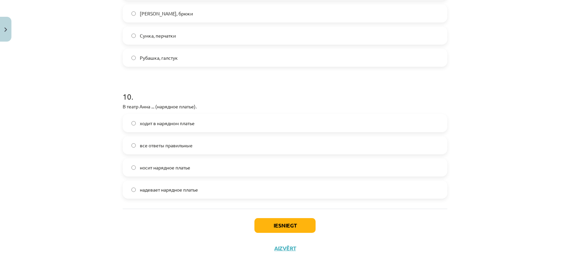
scroll to position [1255, 0]
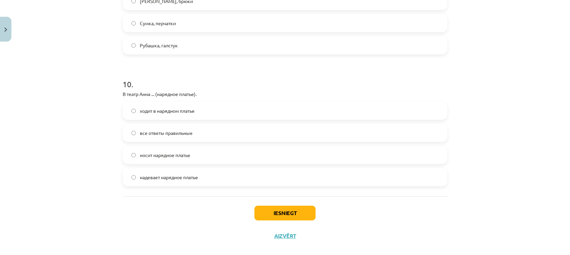
click at [163, 157] on span "носит нарядное платье" at bounding box center [165, 155] width 50 height 7
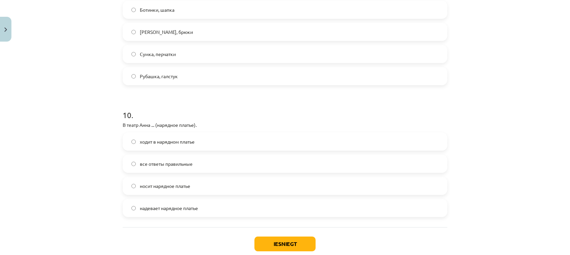
scroll to position [1210, 0]
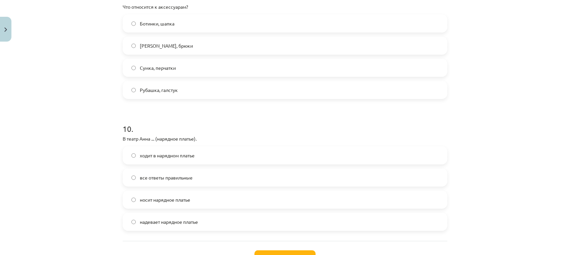
click at [174, 61] on label "Сумка, перчатки" at bounding box center [284, 68] width 323 height 17
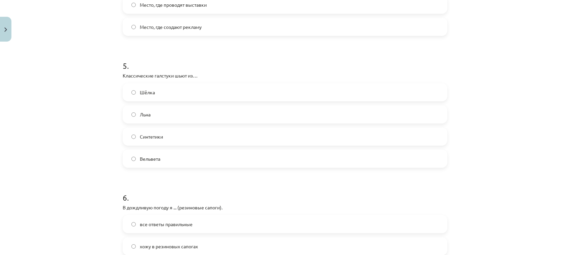
scroll to position [592, 0]
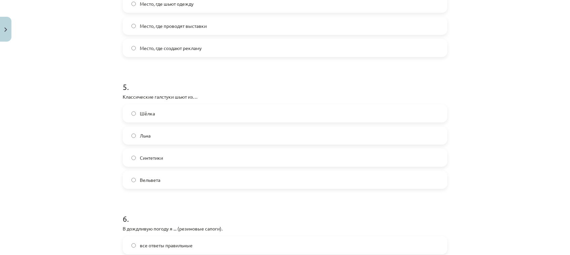
click at [151, 109] on label "Шёлка" at bounding box center [284, 113] width 323 height 17
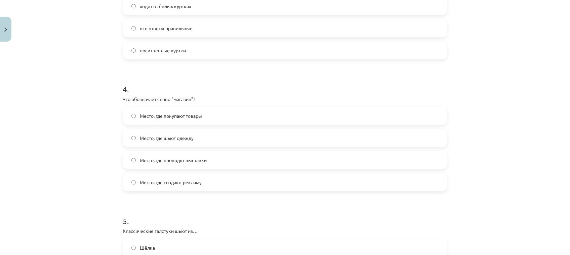
scroll to position [367, 0]
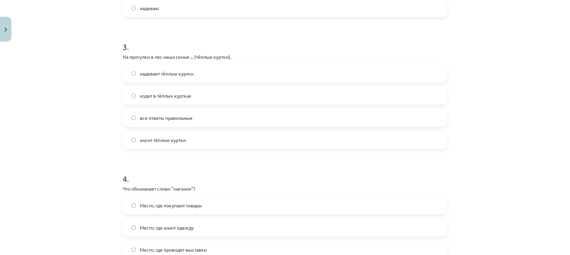
click at [153, 97] on span "ходит в тёплых куртках" at bounding box center [165, 95] width 51 height 7
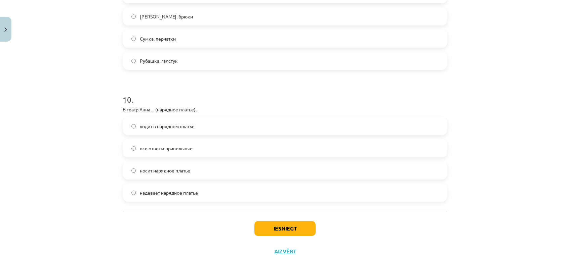
scroll to position [1264, 0]
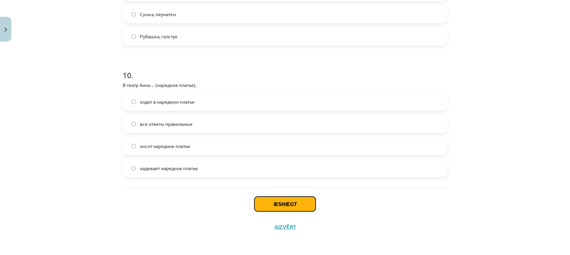
click at [298, 205] on button "Iesniegt" at bounding box center [284, 204] width 61 height 15
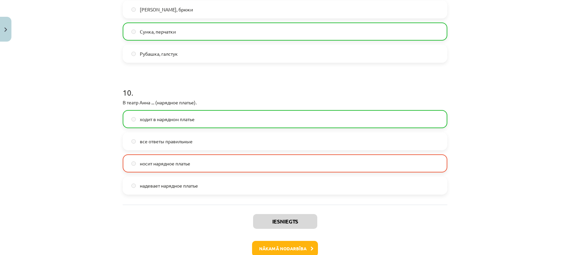
scroll to position [1285, 0]
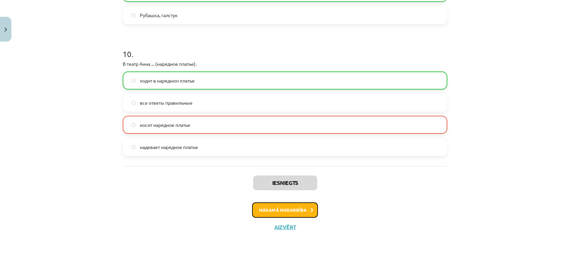
click at [305, 210] on button "Nākamā nodarbība" at bounding box center [285, 210] width 66 height 15
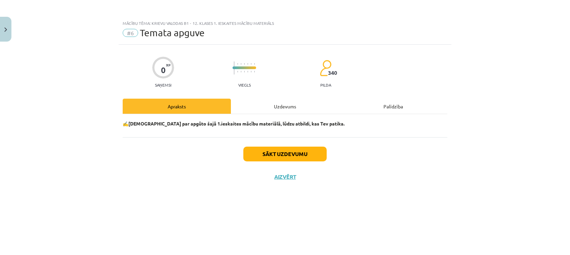
scroll to position [0, 0]
click at [292, 155] on button "Sākt uzdevumu" at bounding box center [284, 154] width 83 height 15
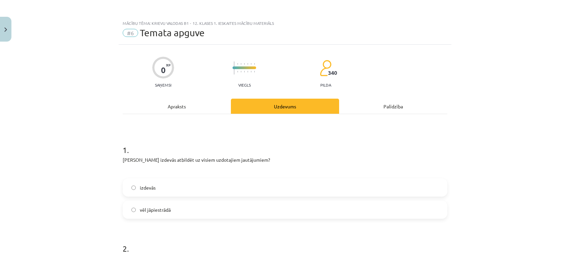
scroll to position [89, 0]
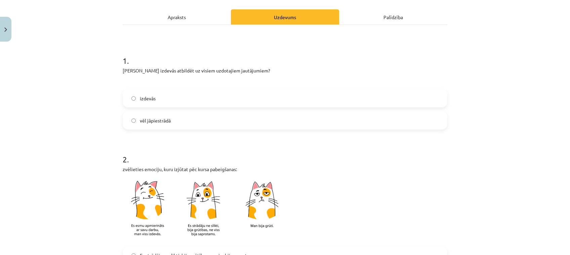
click at [198, 117] on label "vēl jāpiestrādā" at bounding box center [284, 120] width 323 height 17
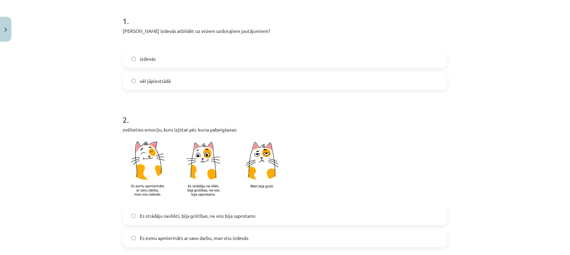
scroll to position [179, 0]
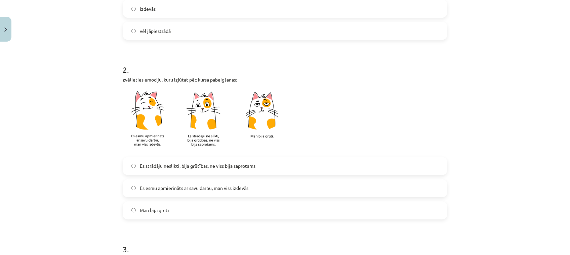
click at [191, 192] on label "Es esmu apmierināts ar savu darbu, man viss izdevās" at bounding box center [284, 188] width 323 height 17
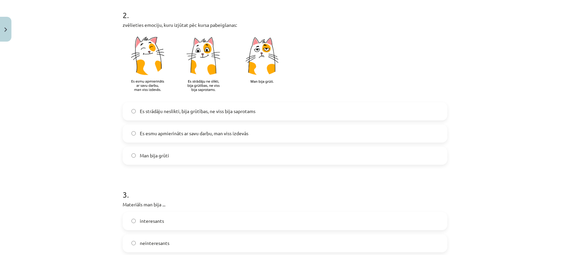
scroll to position [314, 0]
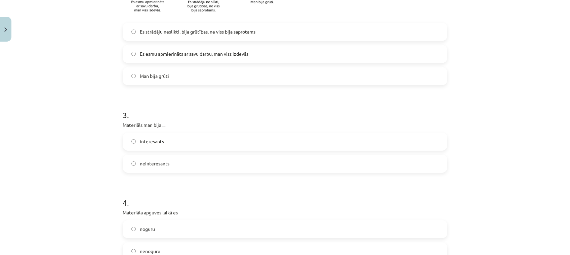
click at [151, 140] on span "interesants" at bounding box center [152, 141] width 24 height 7
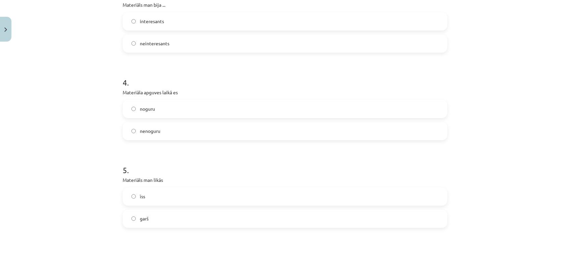
scroll to position [448, 0]
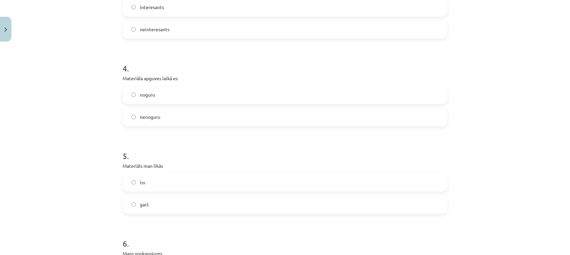
click at [158, 96] on label "noguru" at bounding box center [284, 95] width 323 height 17
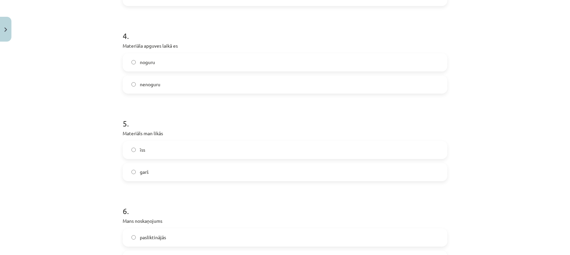
scroll to position [493, 0]
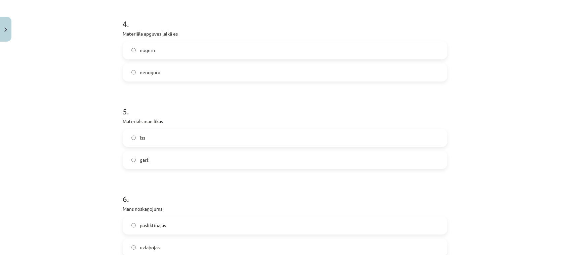
click at [149, 162] on label "garš" at bounding box center [284, 160] width 323 height 17
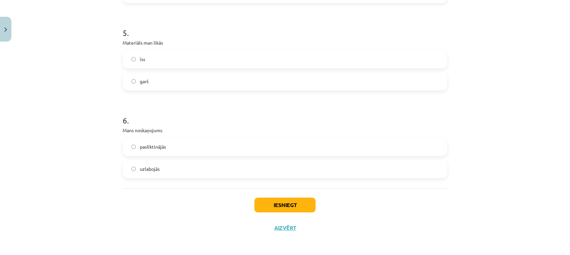
scroll to position [572, 0]
click at [156, 145] on span "pasliktinājās" at bounding box center [153, 146] width 26 height 7
click at [231, 148] on label "pasliktinājās" at bounding box center [284, 146] width 323 height 17
click at [300, 202] on button "Iesniegt" at bounding box center [284, 204] width 61 height 15
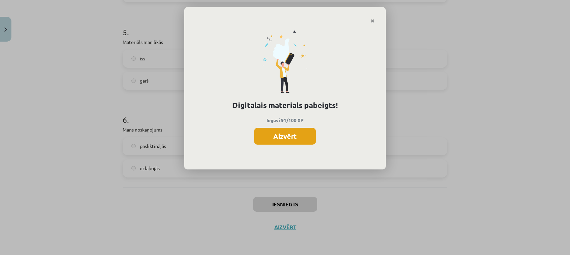
click at [293, 140] on button "Aizvērt" at bounding box center [285, 136] width 62 height 17
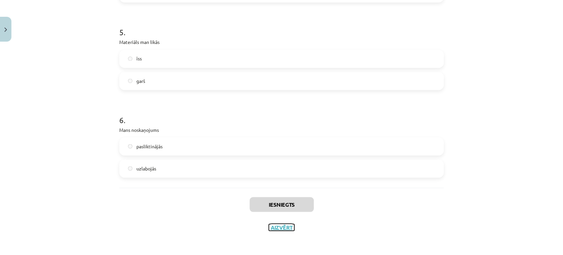
click at [286, 226] on button "Aizvērt" at bounding box center [282, 227] width 26 height 7
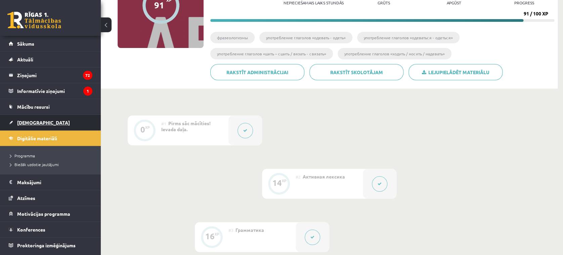
click at [22, 124] on span "[DEMOGRAPHIC_DATA]" at bounding box center [43, 123] width 53 height 6
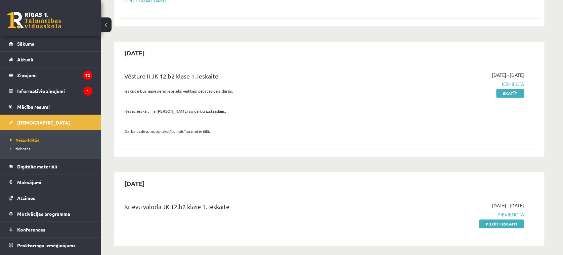
scroll to position [179, 0]
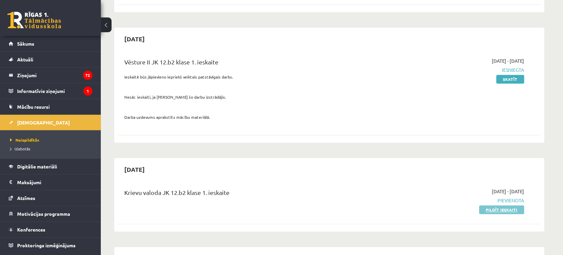
click at [500, 208] on link "Pildīt ieskaiti" at bounding box center [501, 210] width 45 height 9
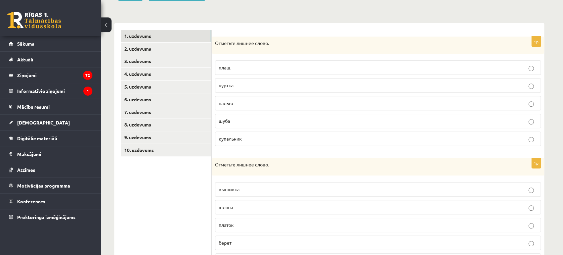
scroll to position [89, 0]
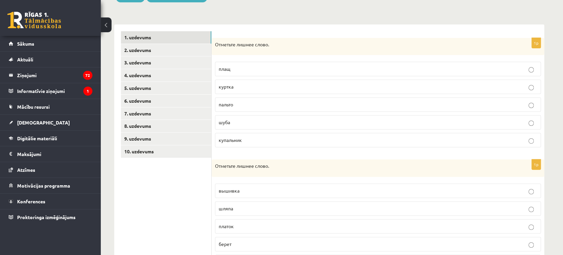
click at [237, 145] on label "купальник" at bounding box center [378, 140] width 326 height 14
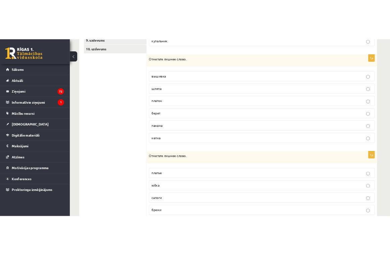
scroll to position [178, 0]
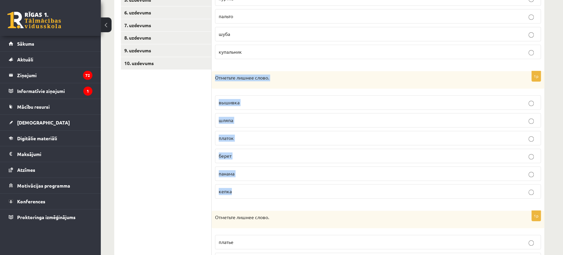
drag, startPoint x: 215, startPoint y: 75, endPoint x: 248, endPoint y: 186, distance: 116.0
click at [248, 186] on div "1p Отметьте лишнее слово. вышивка [GEOGRAPHIC_DATA] платок берет [GEOGRAPHIC_DA…" at bounding box center [378, 137] width 333 height 133
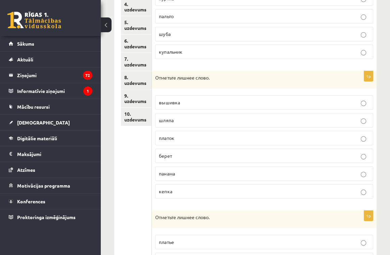
click at [134, 176] on ul "1. uzdevums 2. uzdevums 3. uzdevums 4. uzdevums 5. uzdevums 6. uzdevums 7. uzde…" at bounding box center [136, 135] width 31 height 384
click at [200, 106] on label "вышивка" at bounding box center [264, 102] width 218 height 14
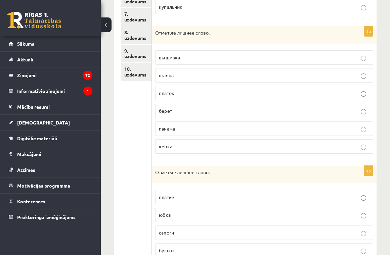
scroll to position [268, 0]
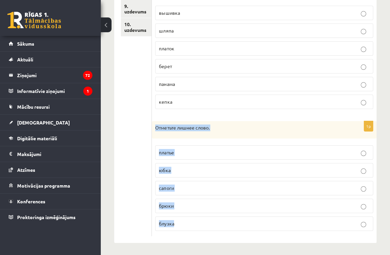
drag, startPoint x: 155, startPoint y: 128, endPoint x: 194, endPoint y: 220, distance: 99.2
click at [194, 220] on div "1p Отметьте лишнее слово. платье юбка сапоги брюки блузка" at bounding box center [264, 178] width 225 height 115
click at [215, 132] on div "Отметьте лишнее слово." at bounding box center [264, 129] width 225 height 17
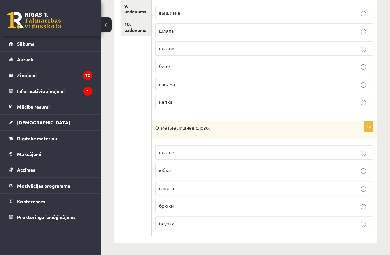
click at [188, 186] on p "сапоги" at bounding box center [264, 188] width 211 height 7
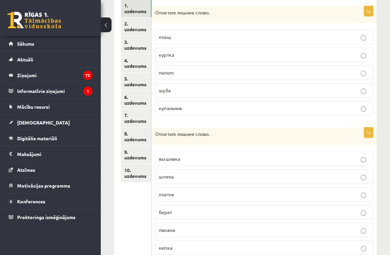
scroll to position [88, 0]
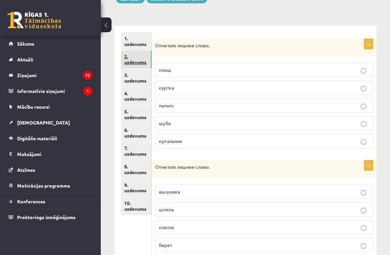
click at [134, 64] on link "2. uzdevums" at bounding box center [136, 59] width 31 height 18
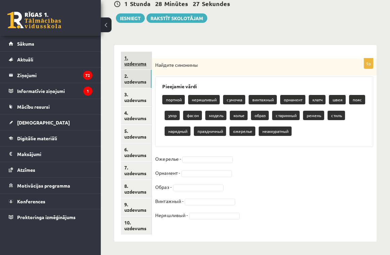
scroll to position [69, 0]
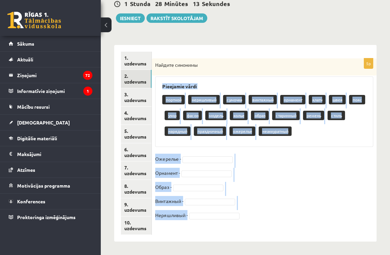
drag, startPoint x: 160, startPoint y: 83, endPoint x: 262, endPoint y: 221, distance: 171.6
click at [262, 221] on div "5p Найдите синонимы Pieejamie vārdi портной неряшливый сумочка винтажный орнаме…" at bounding box center [264, 142] width 225 height 169
click at [285, 76] on div "5p Найдите синонимы Pieejamie vārdi портной неряшливый сумочка винтажный орнаме…" at bounding box center [264, 142] width 225 height 169
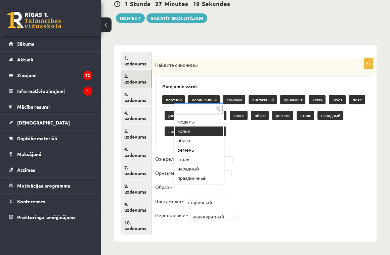
scroll to position [111, 0]
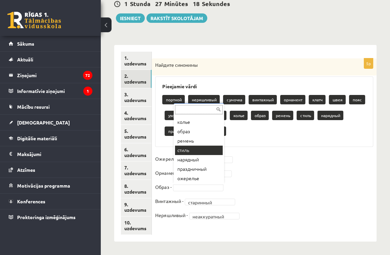
drag, startPoint x: 198, startPoint y: 147, endPoint x: 197, endPoint y: 151, distance: 3.8
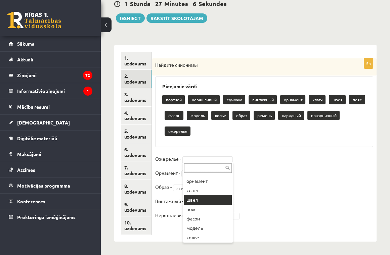
scroll to position [89, 0]
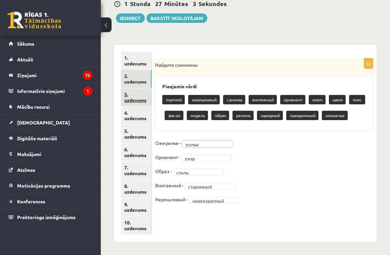
click at [135, 97] on link "3. uzdevums" at bounding box center [136, 97] width 31 height 18
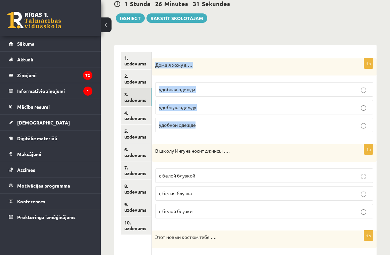
drag, startPoint x: 153, startPoint y: 63, endPoint x: 210, endPoint y: 120, distance: 80.1
click at [210, 120] on div "1p Дома я хожу в … удобная одежда удобную одежду удобной одежде" at bounding box center [264, 98] width 225 height 80
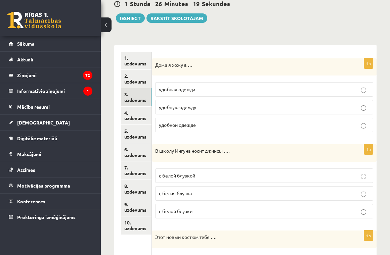
click at [241, 61] on div "Дома я хожу в …" at bounding box center [264, 66] width 225 height 17
click at [207, 129] on label "удобной одежде" at bounding box center [264, 125] width 218 height 14
click at [207, 130] on label "удобной одежде" at bounding box center [264, 125] width 218 height 14
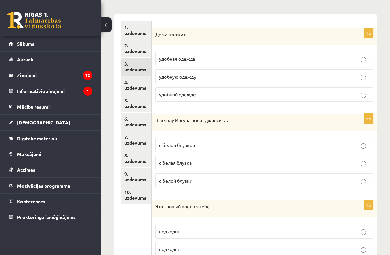
scroll to position [114, 0]
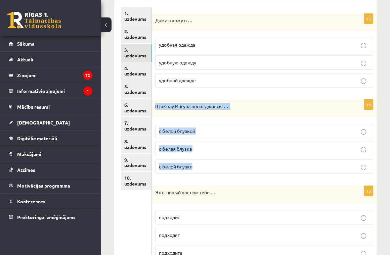
drag, startPoint x: 156, startPoint y: 108, endPoint x: 206, endPoint y: 162, distance: 74.5
click at [206, 162] on div "1p В школу Ингуна носит джинсы …. с белой блузкой с белая блузка с белой блузки" at bounding box center [264, 140] width 225 height 80
click at [235, 116] on div "В школу Ингуна носит джинсы …." at bounding box center [264, 108] width 225 height 17
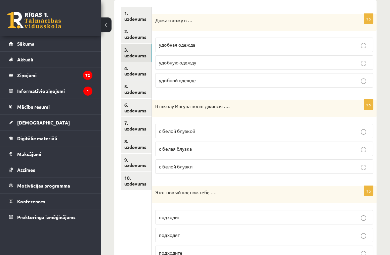
click at [212, 125] on label "с белой блузкой" at bounding box center [264, 131] width 218 height 14
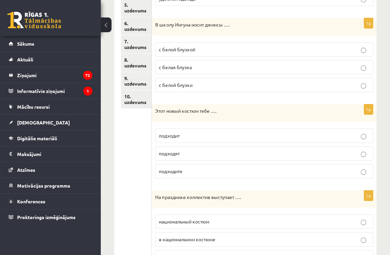
scroll to position [203, 0]
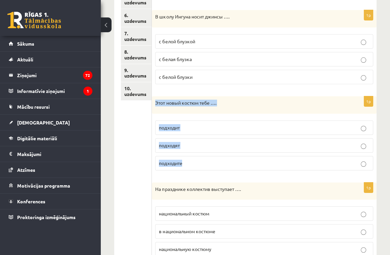
drag, startPoint x: 154, startPoint y: 100, endPoint x: 211, endPoint y: 161, distance: 84.0
click at [211, 161] on div "1p Этот новый костюм тебе …. подходит подходят подходите" at bounding box center [264, 136] width 225 height 80
click at [228, 123] on label "подходит" at bounding box center [264, 128] width 218 height 14
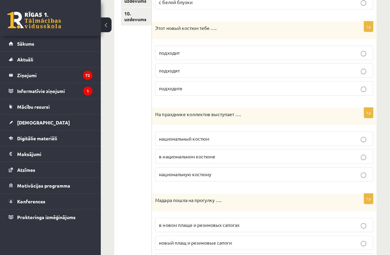
scroll to position [293, 0]
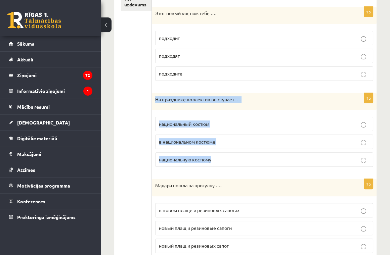
drag, startPoint x: 155, startPoint y: 95, endPoint x: 232, endPoint y: 154, distance: 97.2
click at [232, 154] on div "1p На празднике коллектив выступает …. национальный костюм в национальном костю…" at bounding box center [264, 133] width 225 height 80
click at [232, 105] on div "На празднике коллектив выступает …." at bounding box center [264, 101] width 225 height 17
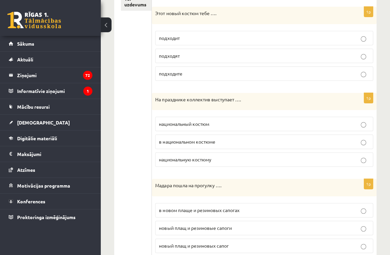
click at [211, 142] on span "в национальном костюме" at bounding box center [187, 142] width 56 height 6
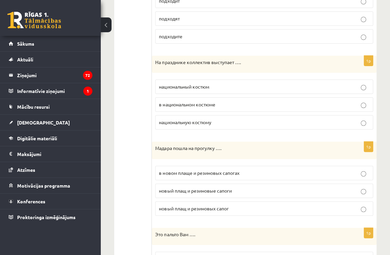
scroll to position [383, 0]
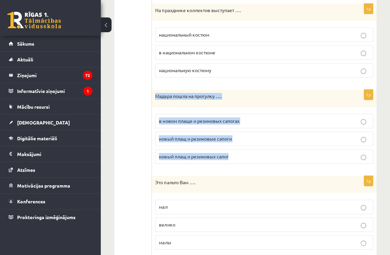
drag, startPoint x: 160, startPoint y: 92, endPoint x: 249, endPoint y: 148, distance: 105.7
click at [249, 148] on div "1p Мадара пошла на прогулку …. в новом плаще и резиновых сапогах новый плащ и р…" at bounding box center [264, 130] width 225 height 80
click at [256, 97] on p "Мадара пошла на прогулку …." at bounding box center [247, 96] width 185 height 7
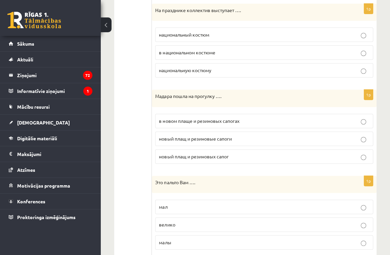
click at [225, 120] on span "в новом плаще и резиновых сапогах" at bounding box center [199, 121] width 80 height 6
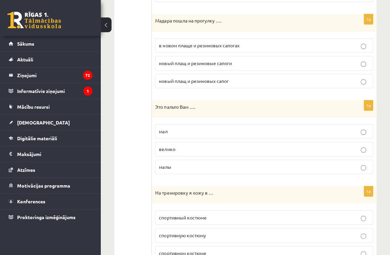
scroll to position [472, 0]
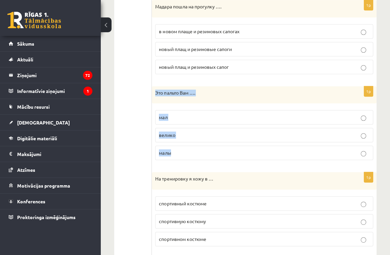
drag, startPoint x: 155, startPoint y: 88, endPoint x: 208, endPoint y: 153, distance: 83.4
click at [208, 153] on div "1p Это пальто Вам …. мал велико малы" at bounding box center [264, 126] width 225 height 80
click at [195, 97] on div "Это пальто Вам …." at bounding box center [264, 94] width 225 height 17
click at [184, 87] on div "Это пальто Вам …." at bounding box center [264, 94] width 225 height 17
click at [178, 132] on p "велико" at bounding box center [264, 135] width 211 height 7
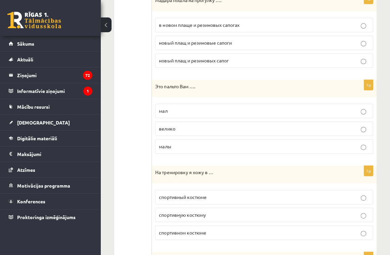
scroll to position [562, 0]
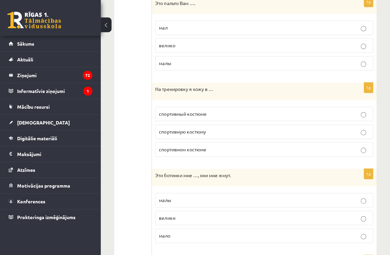
drag, startPoint x: 151, startPoint y: 84, endPoint x: 206, endPoint y: 107, distance: 60.2
drag, startPoint x: 206, startPoint y: 107, endPoint x: 180, endPoint y: 94, distance: 29.3
click at [180, 94] on div "На тренировку я хожу в …" at bounding box center [264, 91] width 225 height 17
drag, startPoint x: 169, startPoint y: 90, endPoint x: 161, endPoint y: 88, distance: 7.6
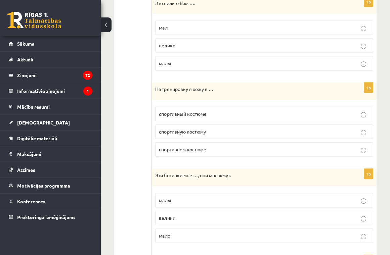
click at [169, 89] on p "На тренировку я хожу в …" at bounding box center [247, 89] width 185 height 7
click at [158, 86] on p "На тренировку я хожу в …" at bounding box center [247, 89] width 185 height 7
click at [154, 84] on div "На тренировку я хожу в …" at bounding box center [264, 91] width 225 height 17
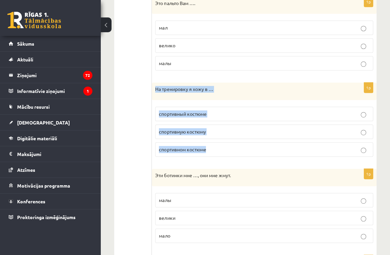
drag, startPoint x: 156, startPoint y: 86, endPoint x: 225, endPoint y: 145, distance: 90.4
click at [225, 145] on div "1p На тренировку я хожу в … спортивный костюме спортивную костюму спортивном ко…" at bounding box center [264, 123] width 225 height 80
click at [230, 91] on p "На тренировку я хожу в …" at bounding box center [247, 89] width 185 height 7
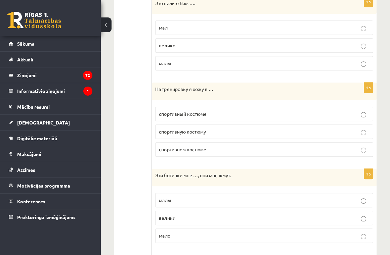
click at [177, 148] on span "спортивном костюме" at bounding box center [182, 150] width 47 height 6
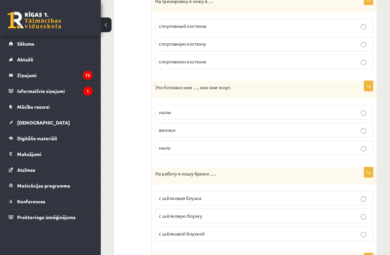
scroll to position [651, 0]
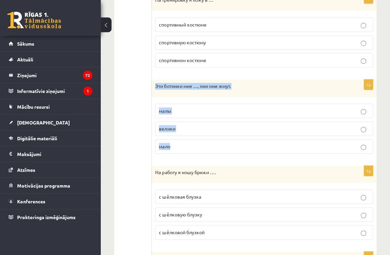
drag, startPoint x: 159, startPoint y: 83, endPoint x: 212, endPoint y: 138, distance: 76.5
click at [212, 138] on div "1p Эти ботинки мне …, они мне жмут. малы велики мало" at bounding box center [264, 120] width 225 height 80
click at [222, 105] on label "малы" at bounding box center [264, 111] width 218 height 14
click at [201, 83] on p "Эти ботинки мне …, они мне жмут." at bounding box center [247, 86] width 185 height 7
click at [206, 85] on p "Эти ботинки мне …, они мне жмут." at bounding box center [247, 86] width 185 height 7
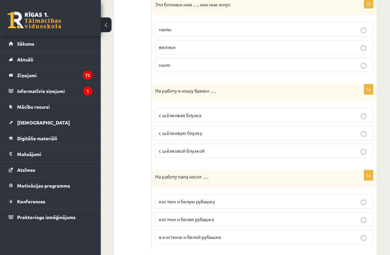
scroll to position [746, 0]
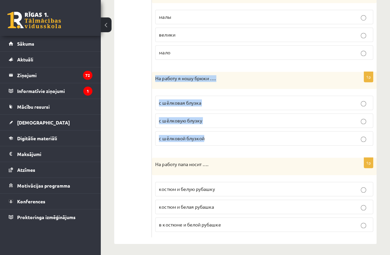
drag, startPoint x: 154, startPoint y: 72, endPoint x: 211, endPoint y: 131, distance: 82.3
click at [211, 131] on div "1p На работу я ношу брюки …. с шёлковая блузка с шёлковую блузку с шёлковой блу…" at bounding box center [264, 112] width 225 height 80
click at [201, 135] on p "с шёлковой блузкой" at bounding box center [264, 138] width 211 height 7
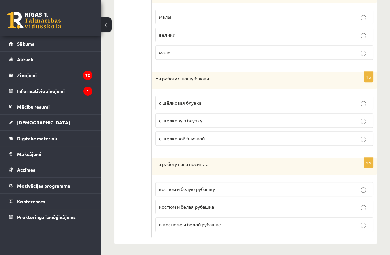
drag, startPoint x: 152, startPoint y: 157, endPoint x: 207, endPoint y: 177, distance: 59.3
drag, startPoint x: 207, startPoint y: 177, endPoint x: 171, endPoint y: 166, distance: 38.4
click at [171, 166] on div "На работу папа носит …." at bounding box center [264, 166] width 225 height 17
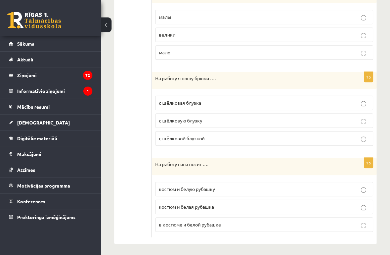
click at [161, 162] on p "На работу папа носит …." at bounding box center [247, 164] width 185 height 7
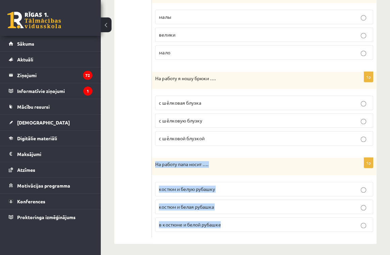
drag, startPoint x: 155, startPoint y: 162, endPoint x: 236, endPoint y: 221, distance: 99.8
click at [236, 221] on div "1p На работу папа носит …. костюм и белую рубашку костюм и белая рубашка в кост…" at bounding box center [264, 198] width 225 height 80
click at [207, 186] on span "костюм и белую рубашку" at bounding box center [187, 189] width 56 height 6
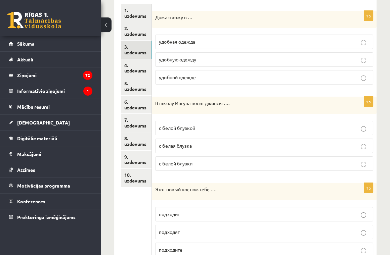
scroll to position [73, 0]
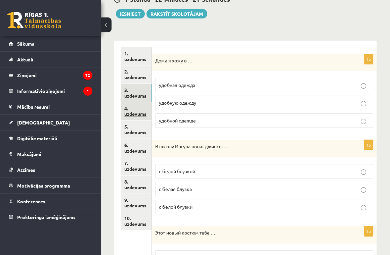
click at [136, 104] on link "4. uzdevums" at bounding box center [136, 112] width 31 height 18
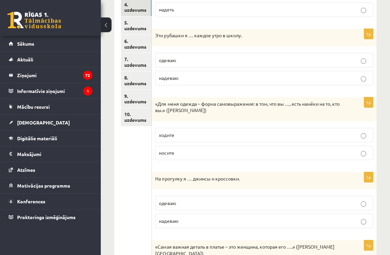
scroll to position [65, 0]
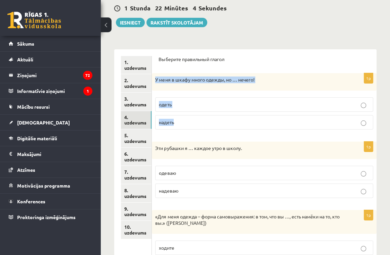
drag, startPoint x: 155, startPoint y: 77, endPoint x: 197, endPoint y: 120, distance: 60.6
click at [197, 120] on div "1p У меня в шкафу много одежды, но … нечего! одеть надеть" at bounding box center [264, 104] width 225 height 62
click at [196, 116] on label "надеть" at bounding box center [264, 122] width 218 height 14
click at [199, 115] on label "надеть" at bounding box center [264, 122] width 218 height 14
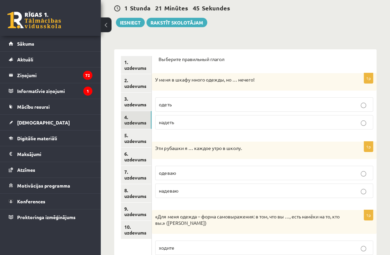
drag, startPoint x: 199, startPoint y: 115, endPoint x: 214, endPoint y: 153, distance: 40.3
click at [214, 153] on div "Эти рубашки я … каждое утро в школу." at bounding box center [264, 150] width 225 height 17
drag, startPoint x: 155, startPoint y: 145, endPoint x: 187, endPoint y: 188, distance: 53.6
click at [187, 188] on div "1p Эти рубашки я … каждое утро в школу. одеваю надеваю" at bounding box center [264, 173] width 225 height 62
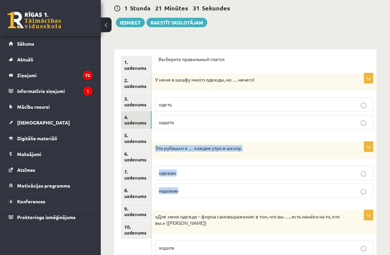
click at [227, 143] on div "Эти рубашки я … каждое утро в школу." at bounding box center [264, 150] width 225 height 17
click at [229, 144] on div "Эти рубашки я … каждое утро в школу." at bounding box center [264, 150] width 225 height 17
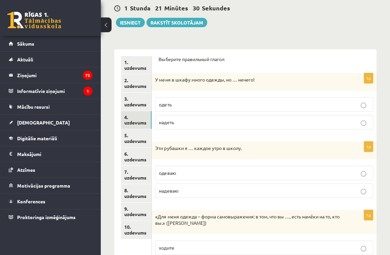
click at [199, 191] on p "надеваю" at bounding box center [264, 191] width 211 height 7
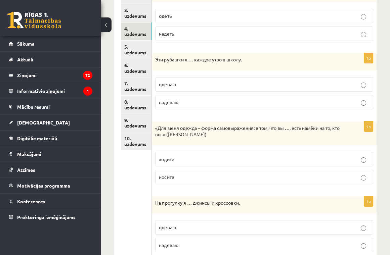
scroll to position [154, 0]
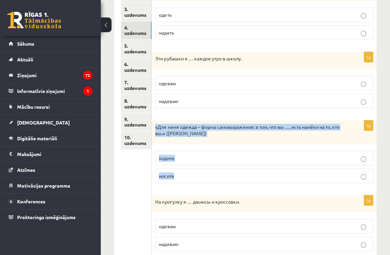
drag, startPoint x: 156, startPoint y: 126, endPoint x: 194, endPoint y: 179, distance: 65.0
click at [194, 179] on div "1p «Для меня одежда – форма самовыражения: в том, что вы …, есть намёки на то, …" at bounding box center [264, 155] width 225 height 68
click at [229, 177] on p "носите" at bounding box center [264, 176] width 211 height 7
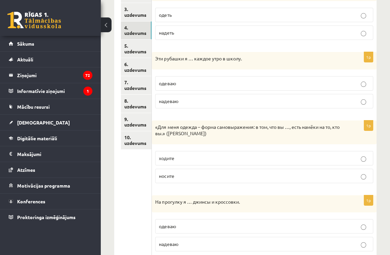
click at [233, 190] on form "Выберите правильный глагол 1p У меня в шкафу много одежды, но … нечего! одеть н…" at bounding box center [264, 149] width 211 height 366
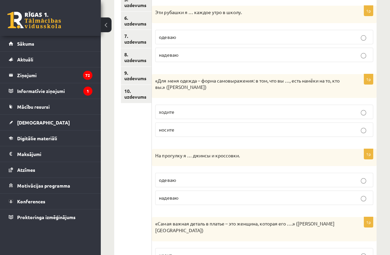
scroll to position [244, 0]
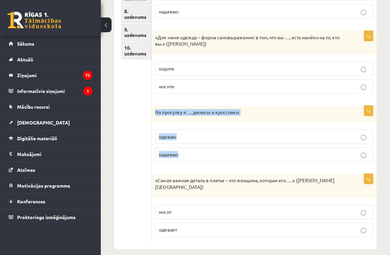
drag, startPoint x: 155, startPoint y: 112, endPoint x: 186, endPoint y: 150, distance: 49.2
click at [186, 150] on div "1p На прогулку я … джинсы и кроссовки. одеваю надеваю" at bounding box center [264, 137] width 225 height 62
click at [186, 155] on p "надеваю" at bounding box center [264, 154] width 211 height 7
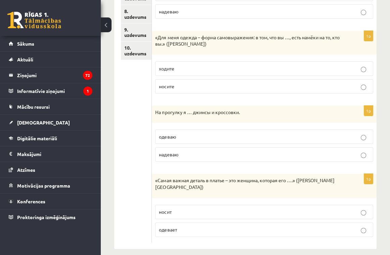
click at [143, 162] on ul "1. uzdevums 2. uzdevums 3. uzdevums 4. uzdevums 5. uzdevums 6. uzdevums 7. uzde…" at bounding box center [136, 60] width 31 height 366
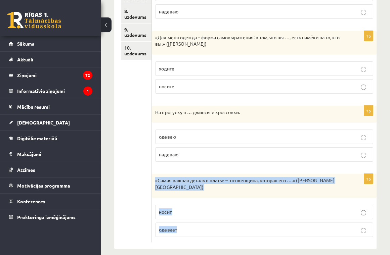
drag, startPoint x: 161, startPoint y: 181, endPoint x: 221, endPoint y: 216, distance: 69.6
click at [221, 216] on div "1p «Самая важная деталь в платье – это женщина, которая его ….» (Ив Сен-Лоран) …" at bounding box center [264, 208] width 225 height 68
click at [181, 209] on p "носит" at bounding box center [264, 212] width 211 height 7
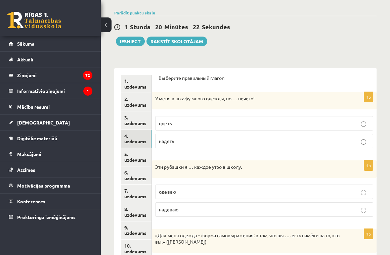
scroll to position [20, 0]
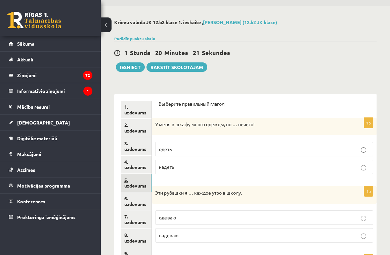
click at [132, 187] on link "5. uzdevums" at bounding box center [136, 183] width 31 height 18
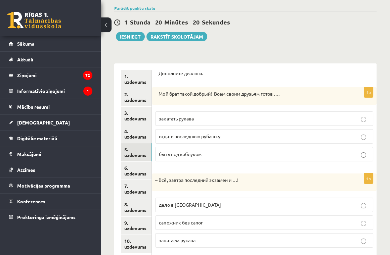
scroll to position [65, 0]
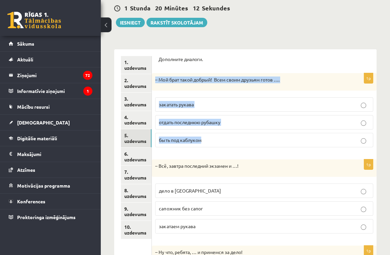
drag, startPoint x: 157, startPoint y: 79, endPoint x: 263, endPoint y: 139, distance: 121.8
click at [263, 139] on div "1p – Мой брат такой добрый! Всем своим друзьям готов …. закатать рукава отдать …" at bounding box center [264, 113] width 225 height 80
click at [222, 69] on form "Дополните диалоги. 1p – Мой брат такой добрый! Всем своим друзьям готов …. зака…" at bounding box center [264, 190] width 211 height 269
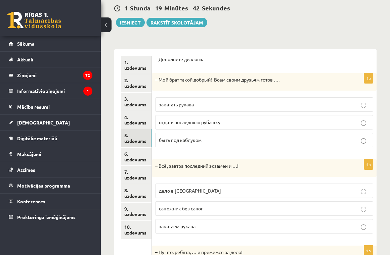
click at [213, 124] on span "отдать последнюю рубашку" at bounding box center [189, 122] width 61 height 6
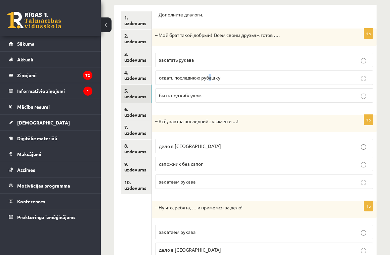
scroll to position [110, 0]
click at [210, 74] on span "отдать последнюю рубашку" at bounding box center [189, 77] width 61 height 6
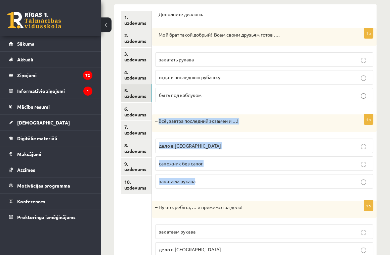
drag, startPoint x: 160, startPoint y: 120, endPoint x: 215, endPoint y: 180, distance: 82.3
click at [215, 180] on div "1p – Всё, завтра последний экзамен и …! дело в шляпе сапожник без сапог закатае…" at bounding box center [264, 155] width 225 height 80
click at [239, 110] on form "Дополните диалоги. 1p – Мой брат такой добрый! Всем своим друзьям готов …. зака…" at bounding box center [264, 145] width 211 height 269
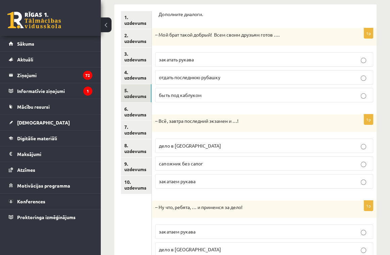
click at [200, 143] on p "дело в шляпе" at bounding box center [264, 146] width 211 height 7
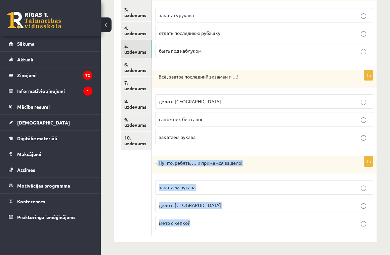
drag, startPoint x: 158, startPoint y: 160, endPoint x: 226, endPoint y: 216, distance: 88.4
click at [226, 216] on div "1p – Ну что, ребята, … и примемся за дело! закатаем рукава дело в шляпе метр с …" at bounding box center [264, 197] width 225 height 80
click at [226, 160] on p "– Ну что, ребята, … и примемся за дело!" at bounding box center [247, 163] width 185 height 7
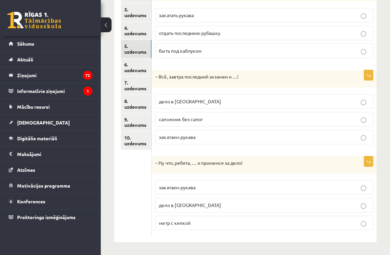
click at [211, 184] on p "закатаем рукава" at bounding box center [264, 187] width 211 height 7
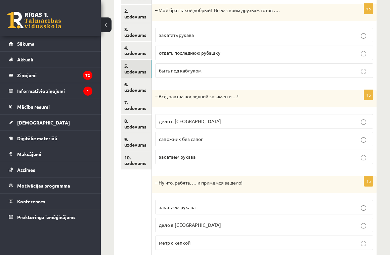
scroll to position [134, 0]
click at [132, 80] on link "6. uzdevums" at bounding box center [136, 87] width 31 height 18
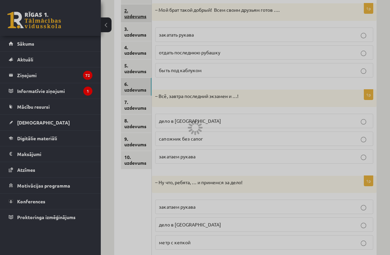
scroll to position [69, 0]
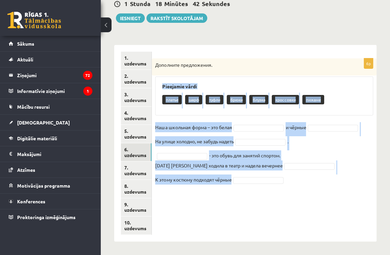
drag, startPoint x: 162, startPoint y: 85, endPoint x: 248, endPoint y: 183, distance: 130.1
click at [248, 183] on div "6p Дополните предложения. Pieejamie vārdi платье шарф туфли брюки блузка кроссо…" at bounding box center [264, 125] width 225 height 134
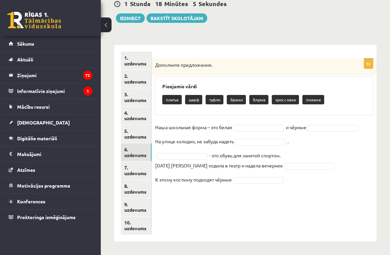
click at [314, 202] on div "6p Дополните предложения. Pieejamie vārdi платье шарф туфли брюки блузка кроссо…" at bounding box center [264, 143] width 225 height 197
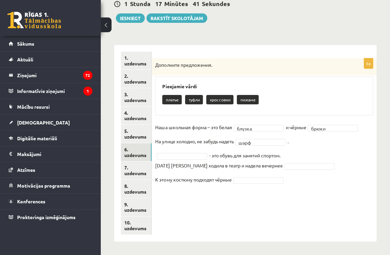
click at [192, 161] on p "Вчера Анна ходила в театр и надела вечернее" at bounding box center [218, 166] width 127 height 10
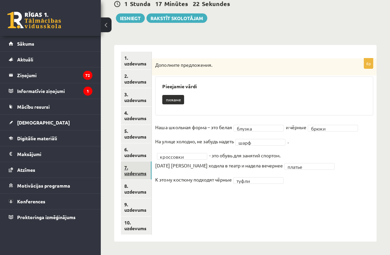
click at [131, 169] on link "7. uzdevums" at bounding box center [136, 171] width 31 height 18
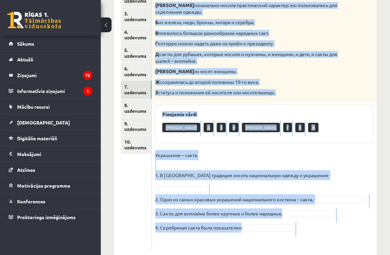
scroll to position [155, 0]
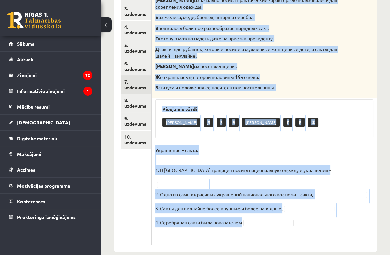
drag, startPoint x: 155, startPoint y: 43, endPoint x: 277, endPoint y: 220, distance: 215.3
click at [277, 220] on div "4p Соотнесите начало и конец предложений. А изначально носила практический хара…" at bounding box center [264, 108] width 225 height 273
click at [291, 133] on div "Pieejamie vārdi Е Д З В А Г Б Ж" at bounding box center [264, 119] width 218 height 39
click at [328, 154] on fieldset "Украшение – сакта. 1. В Латвии традиция носить национальную одежду и украшения …" at bounding box center [264, 193] width 218 height 97
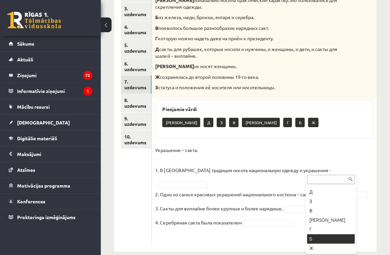
scroll to position [17, 0]
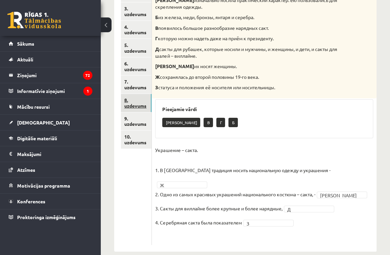
click at [129, 98] on link "8. uzdevums" at bounding box center [136, 103] width 31 height 18
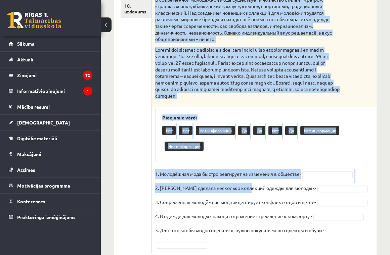
scroll to position [330, 0]
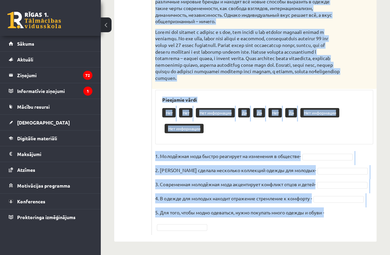
drag, startPoint x: 155, startPoint y: 113, endPoint x: 332, endPoint y: 215, distance: 204.5
click at [332, 215] on div "5p Прочитайте текст и выполните задание. Главное отличие молодёжной моды состои…" at bounding box center [264, 30] width 225 height 412
click at [300, 140] on div "Pieejamie vārdi Нет Нет Нет информации Да Да Нет Да Нет информации Нет информац…" at bounding box center [264, 117] width 218 height 55
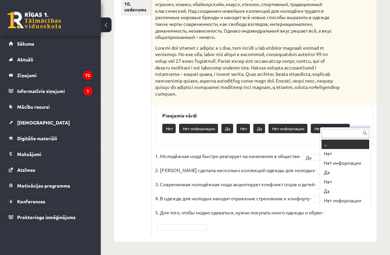
scroll to position [13, 0]
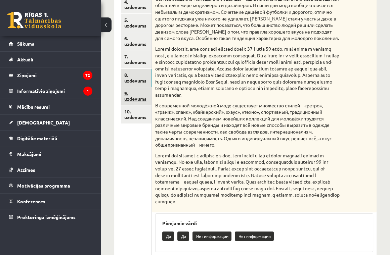
click at [136, 98] on link "9. uzdevums" at bounding box center [136, 96] width 31 height 18
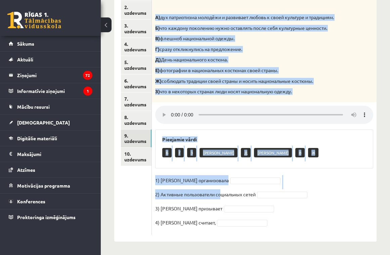
scroll to position [145, 0]
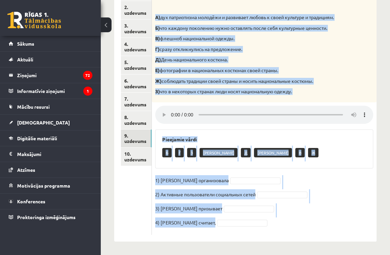
drag, startPoint x: 156, startPoint y: 100, endPoint x: 251, endPoint y: 226, distance: 158.6
click at [251, 226] on div "4p Прослушайте текст и соедините части предложений. А) дух патриотизма молодёжи…" at bounding box center [264, 113] width 225 height 246
click at [319, 177] on fieldset "1) Мухаббат Саби организовала 2) Активные пользователи социальных сетей 3) Муха…" at bounding box center [264, 203] width 218 height 56
click at [286, 153] on div "Б Г З А Д Е В Ж" at bounding box center [264, 154] width 204 height 16
click at [274, 79] on p "Ж) соблюдать традиции своей страны и носить национальные костюмы." at bounding box center [247, 81] width 185 height 7
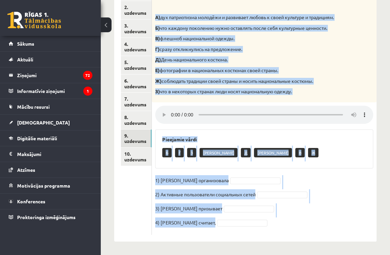
click at [280, 94] on p "З) что в некоторых странах люди носят национальную одежду." at bounding box center [247, 91] width 185 height 7
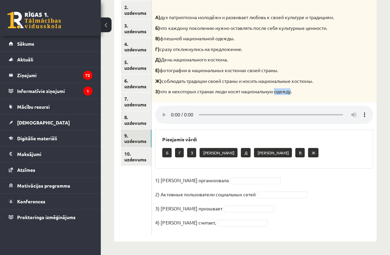
click at [280, 94] on p "З) что в некоторых странах люди носят национальную одежду." at bounding box center [247, 91] width 185 height 7
click at [320, 173] on div "4p Прослушайте текст и соедините части предложений. А) дух патриотизма молодёжи…" at bounding box center [264, 113] width 225 height 246
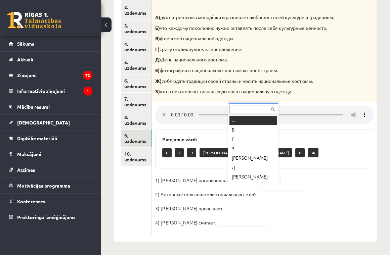
drag, startPoint x: 260, startPoint y: 182, endPoint x: 264, endPoint y: 185, distance: 5.0
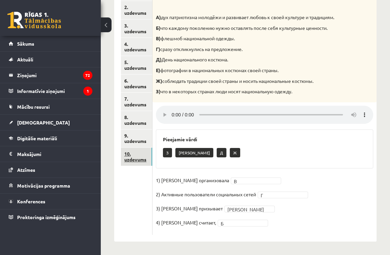
click at [140, 154] on link "10. uzdevums" at bounding box center [136, 157] width 31 height 18
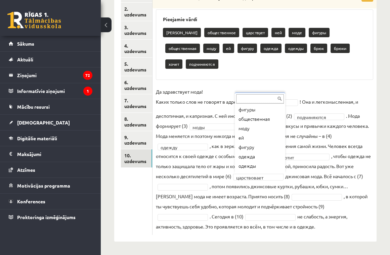
scroll to position [8, 0]
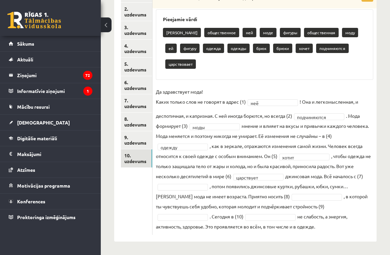
click at [196, 183] on fieldset "**********" at bounding box center [264, 159] width 217 height 145
click at [193, 182] on fieldset "**********" at bounding box center [264, 159] width 217 height 145
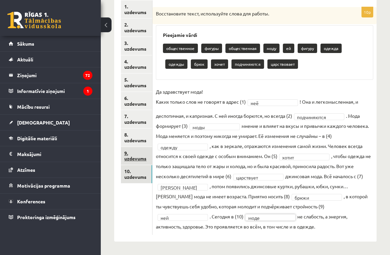
click at [142, 148] on link "9. uzdevums" at bounding box center [136, 156] width 31 height 18
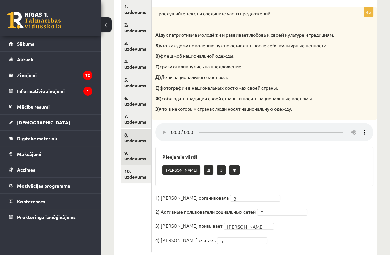
click at [136, 134] on link "8. uzdevums" at bounding box center [136, 138] width 31 height 18
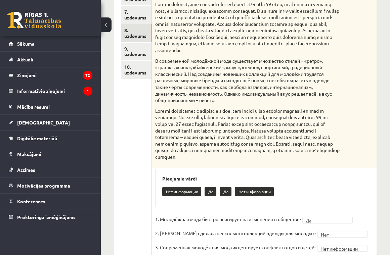
scroll to position [135, 0]
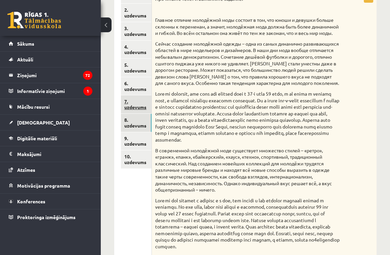
click at [129, 105] on link "7. uzdevums" at bounding box center [136, 104] width 31 height 18
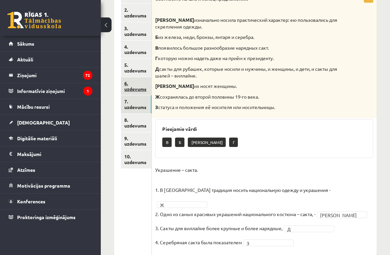
click at [129, 82] on link "6. uzdevums" at bounding box center [136, 86] width 31 height 18
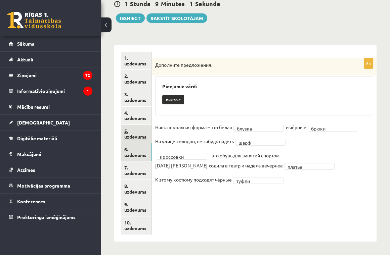
click at [141, 131] on link "5. uzdevums" at bounding box center [136, 134] width 31 height 18
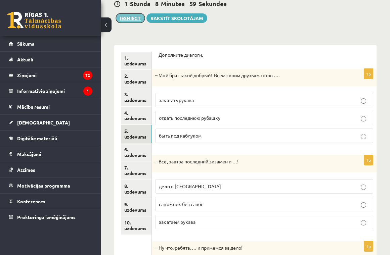
click at [137, 16] on button "Iesniegt" at bounding box center [130, 17] width 29 height 9
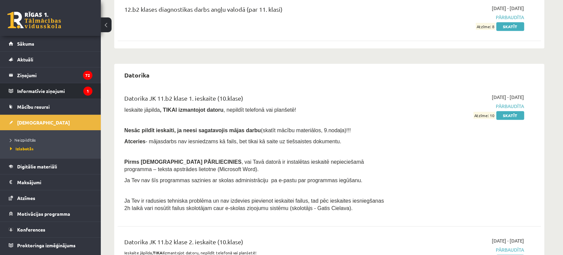
scroll to position [89, 0]
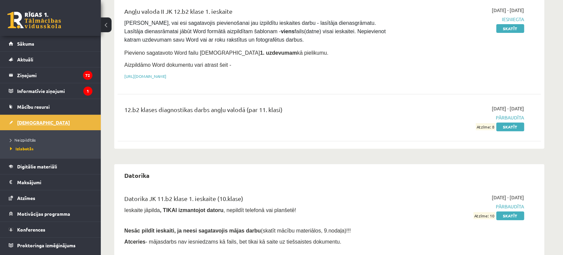
click at [26, 123] on span "[DEMOGRAPHIC_DATA]" at bounding box center [43, 123] width 53 height 6
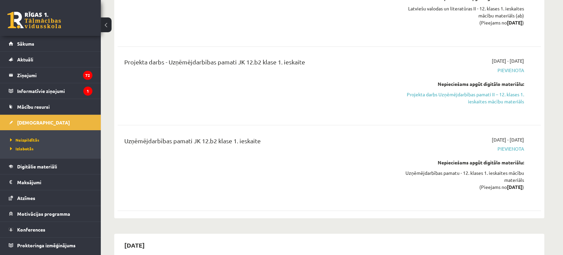
scroll to position [583, 0]
